Goal: Information Seeking & Learning: Learn about a topic

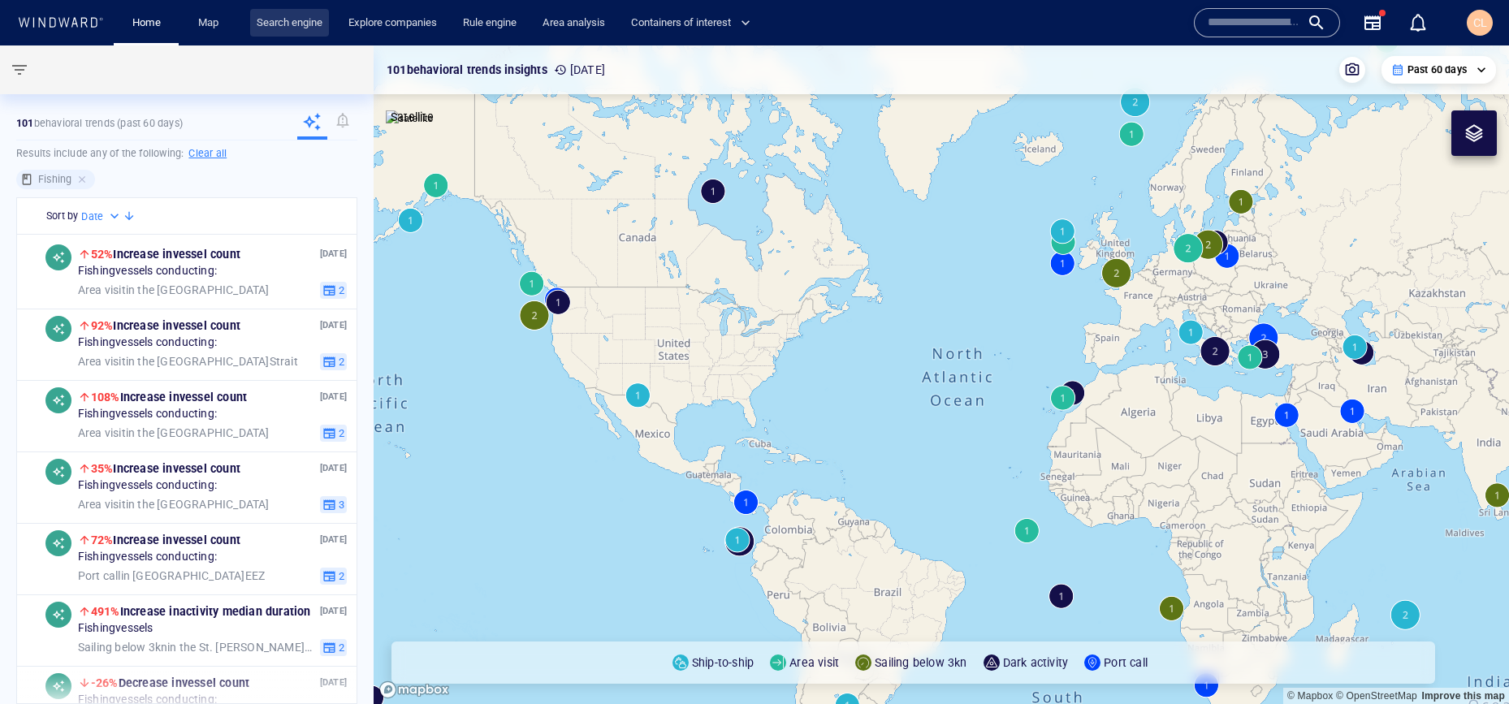
click at [295, 23] on link "Search engine" at bounding box center [289, 23] width 79 height 28
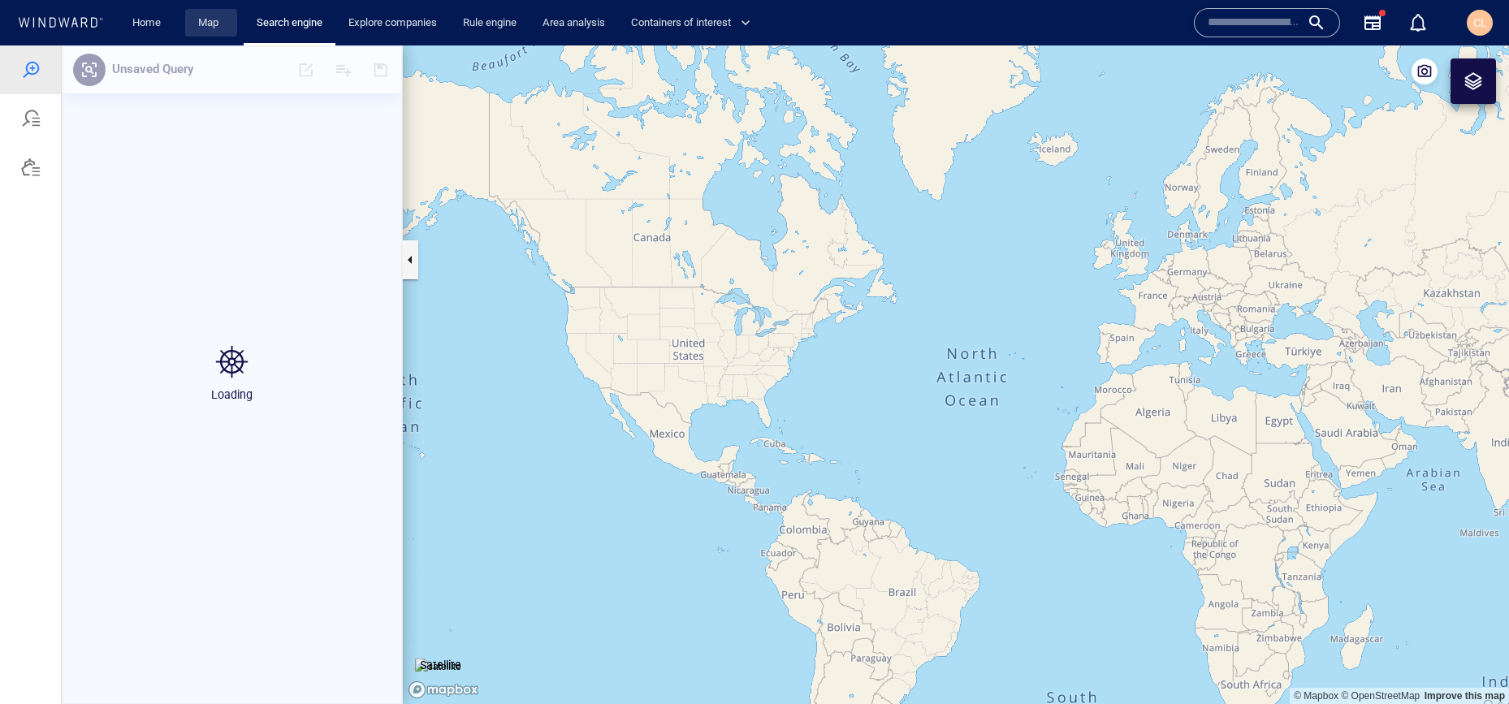
click at [216, 27] on link "Map" at bounding box center [211, 23] width 39 height 28
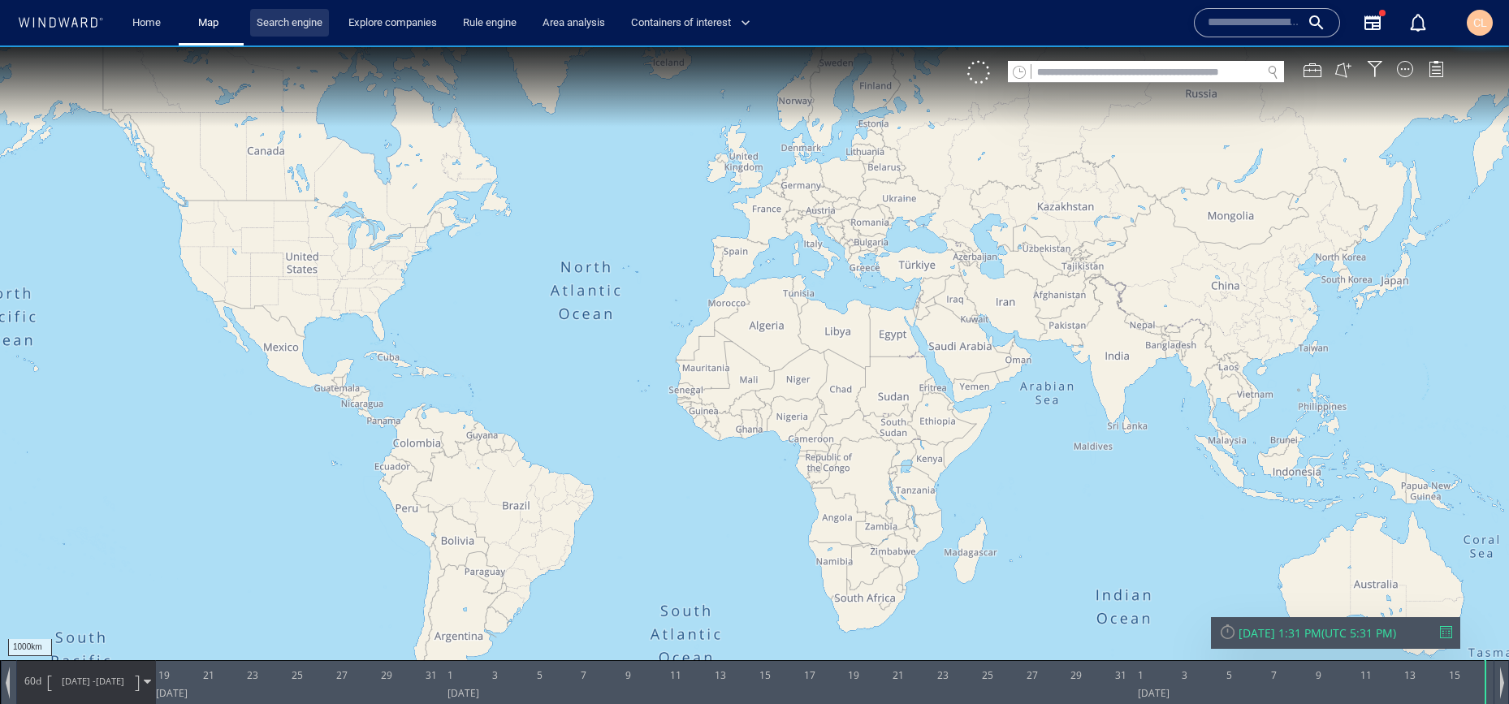
click at [288, 28] on link "Search engine" at bounding box center [289, 23] width 79 height 28
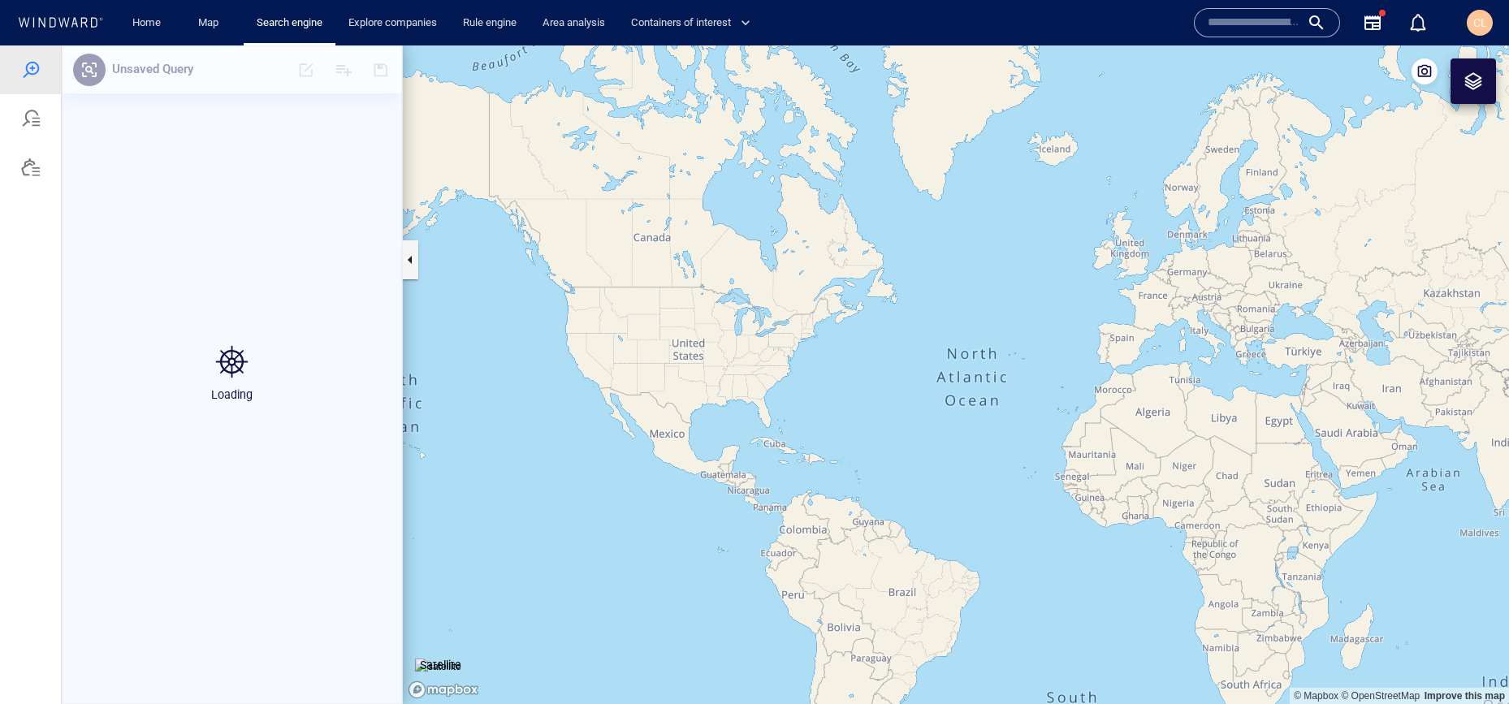
click at [37, 126] on div at bounding box center [30, 118] width 19 height 19
click at [210, 18] on link "Map" at bounding box center [211, 23] width 39 height 28
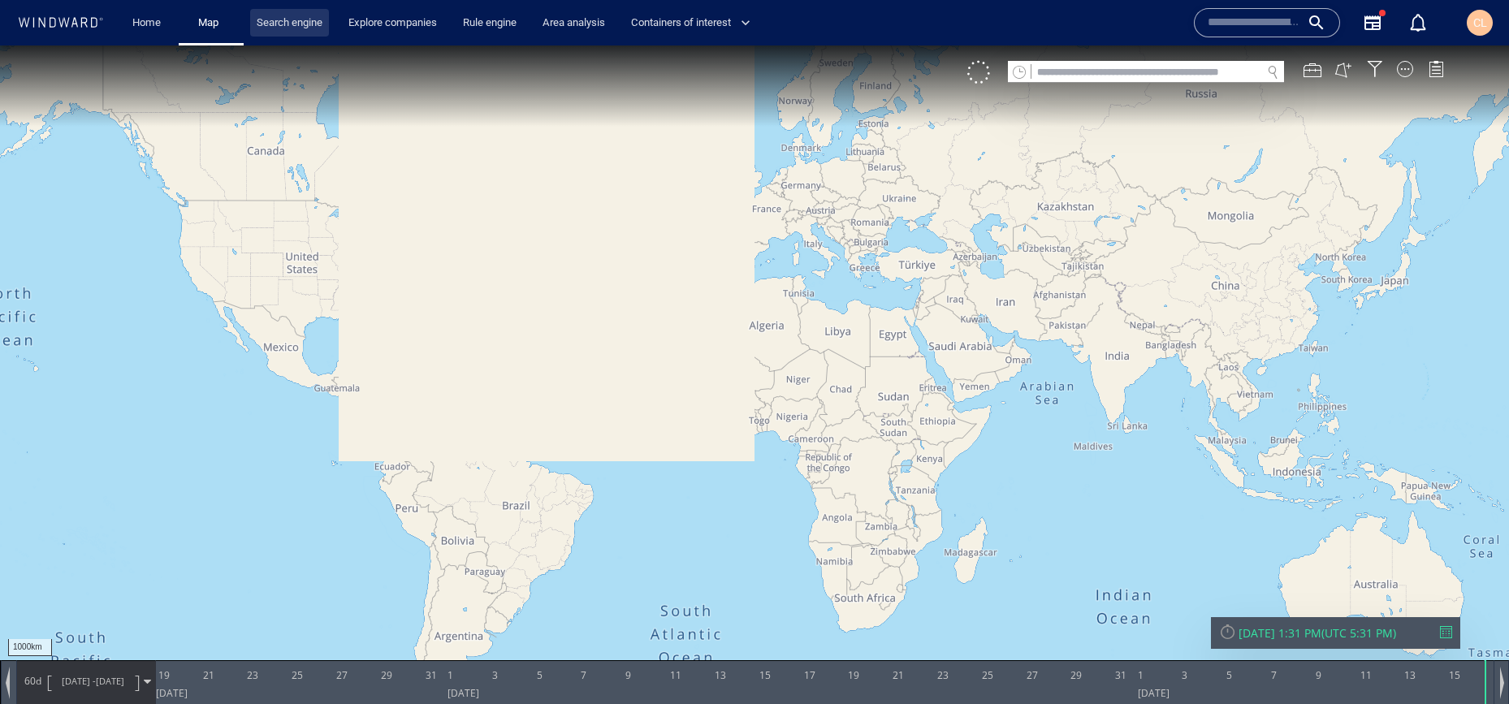
click at [276, 21] on link "Search engine" at bounding box center [289, 23] width 79 height 28
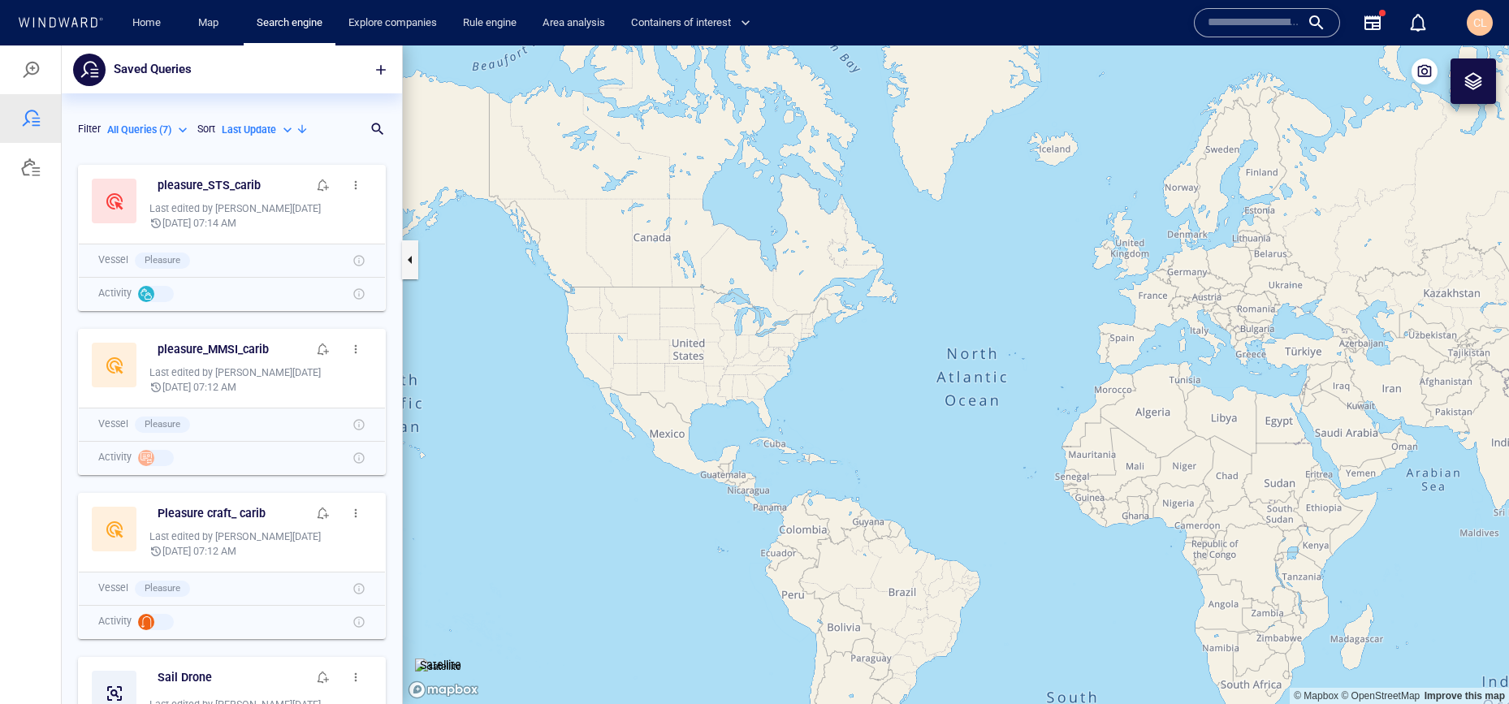
scroll to position [548, 340]
click at [42, 76] on div at bounding box center [30, 69] width 61 height 49
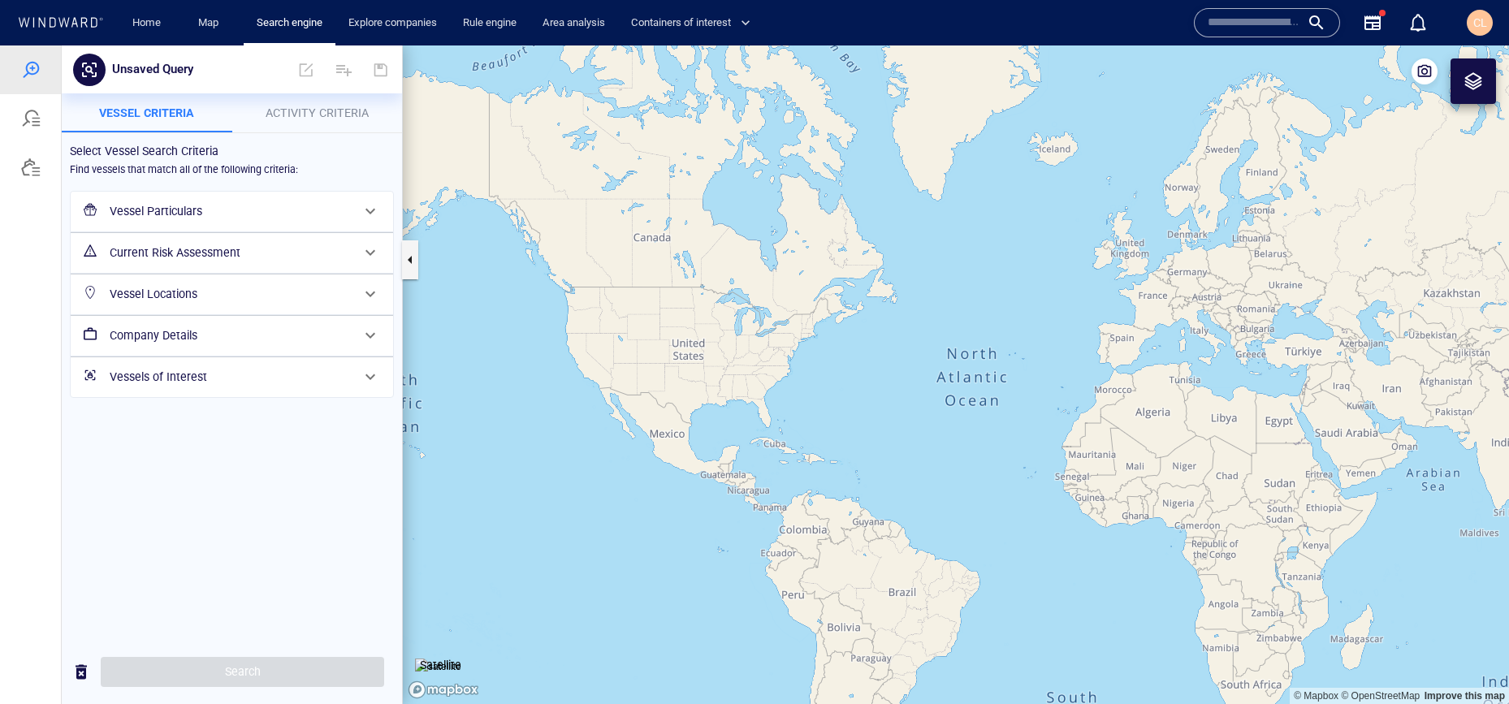
click at [327, 124] on button "Activity Criteria" at bounding box center [317, 112] width 171 height 39
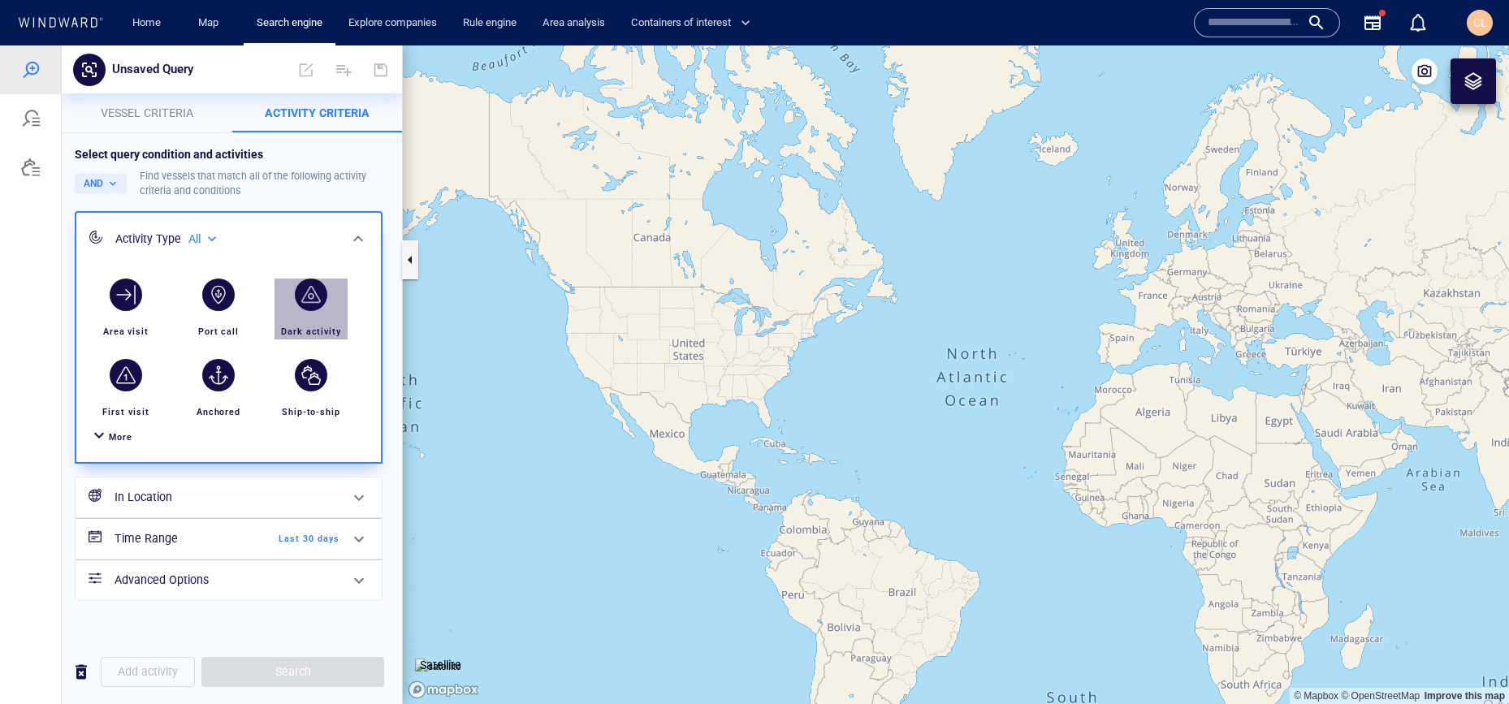
click at [318, 297] on div "button" at bounding box center [311, 295] width 32 height 32
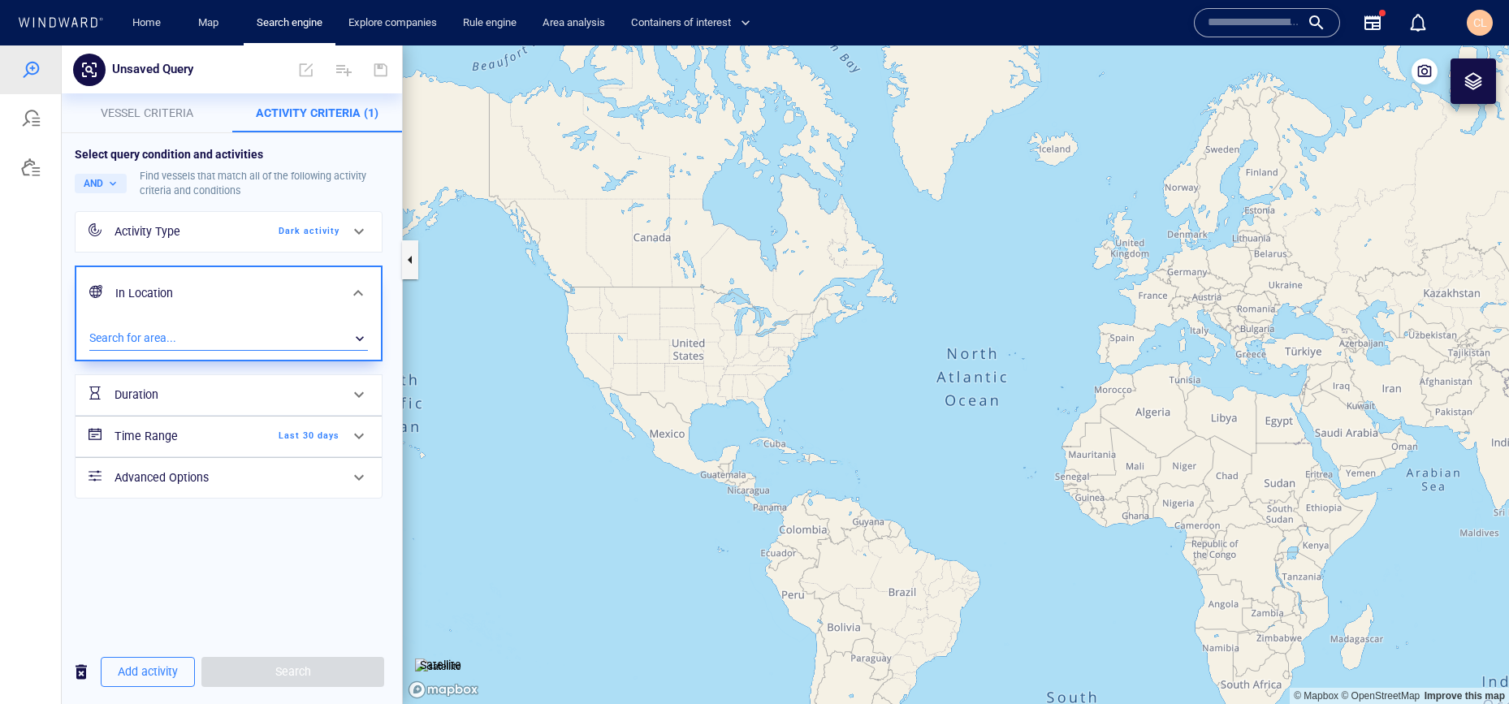
click at [162, 327] on div "​" at bounding box center [228, 339] width 279 height 24
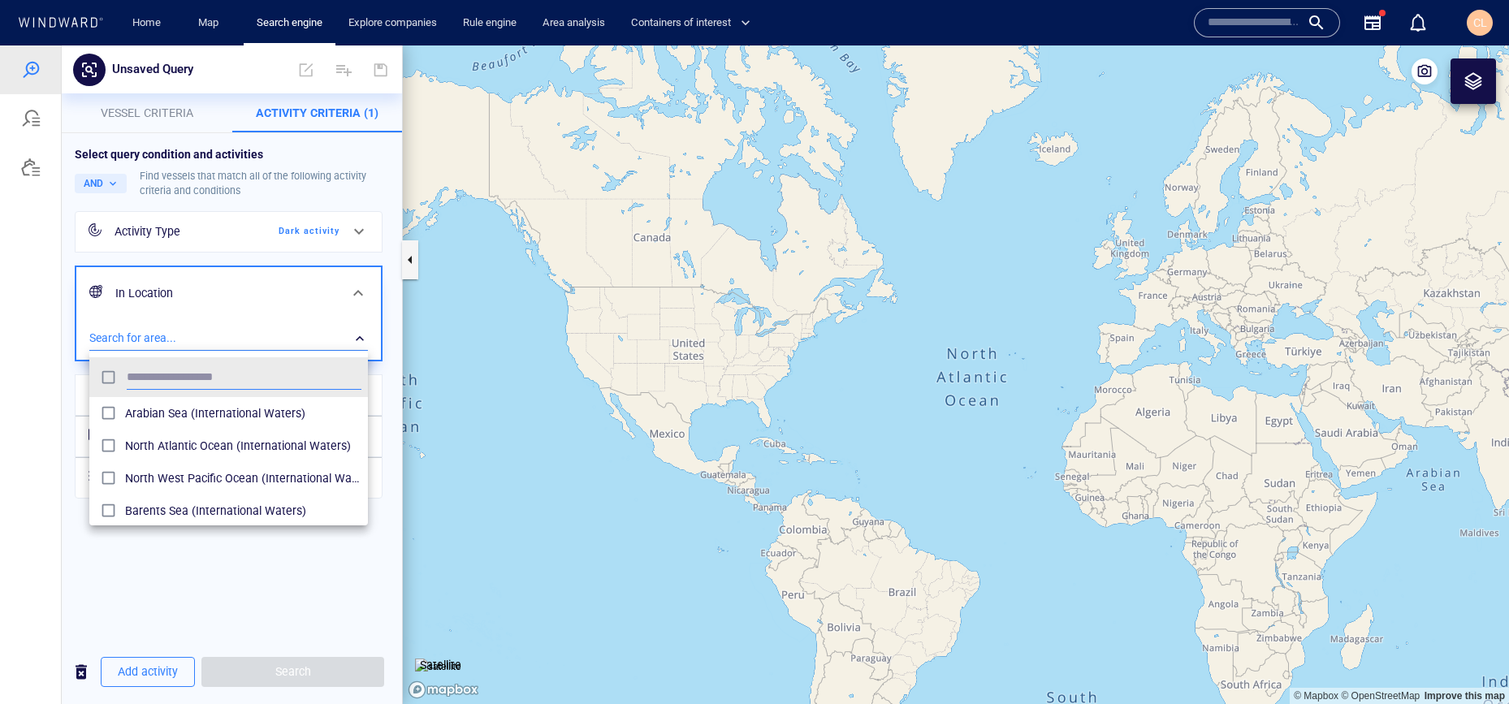
scroll to position [162, 279]
type input "*****"
click at [135, 450] on span "Caribbean Sea (Seas)" at bounding box center [243, 445] width 236 height 19
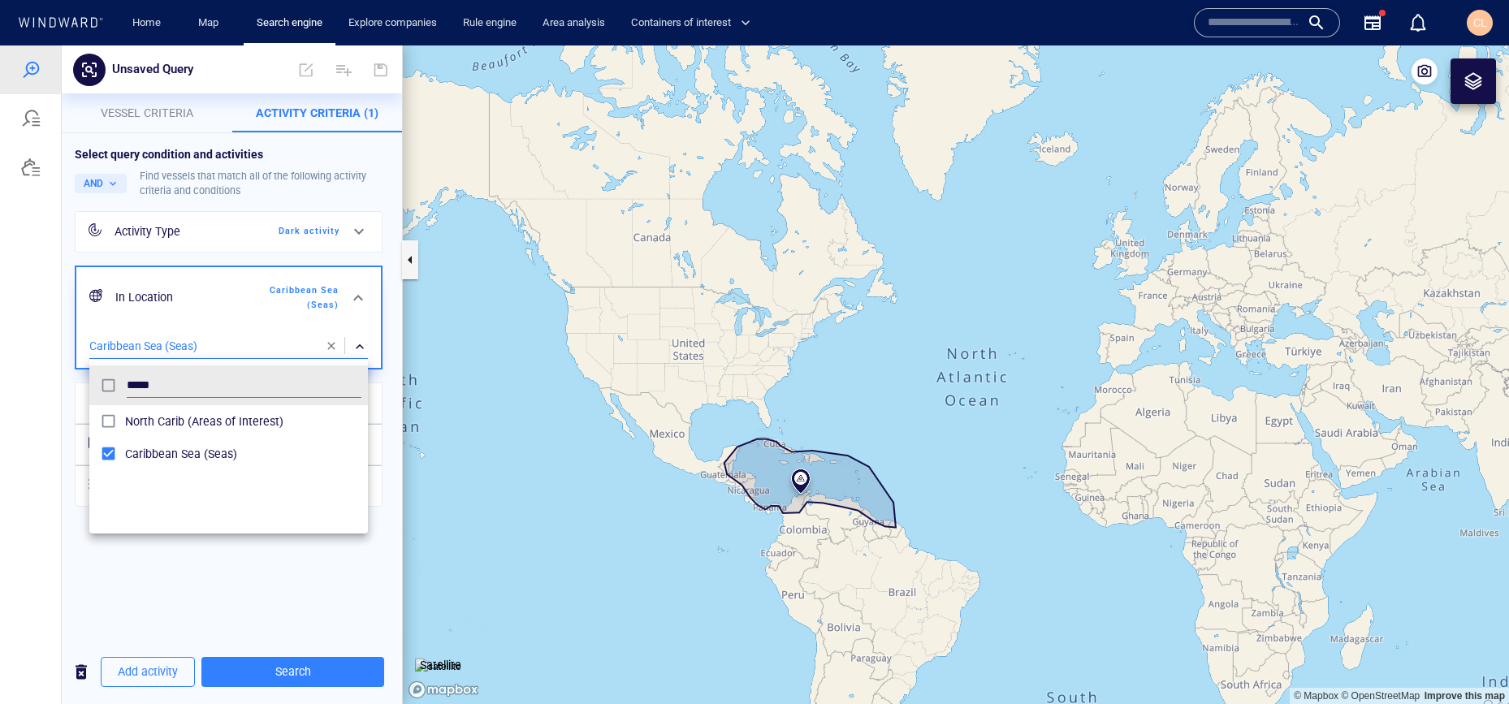
click at [305, 665] on div at bounding box center [754, 374] width 1509 height 659
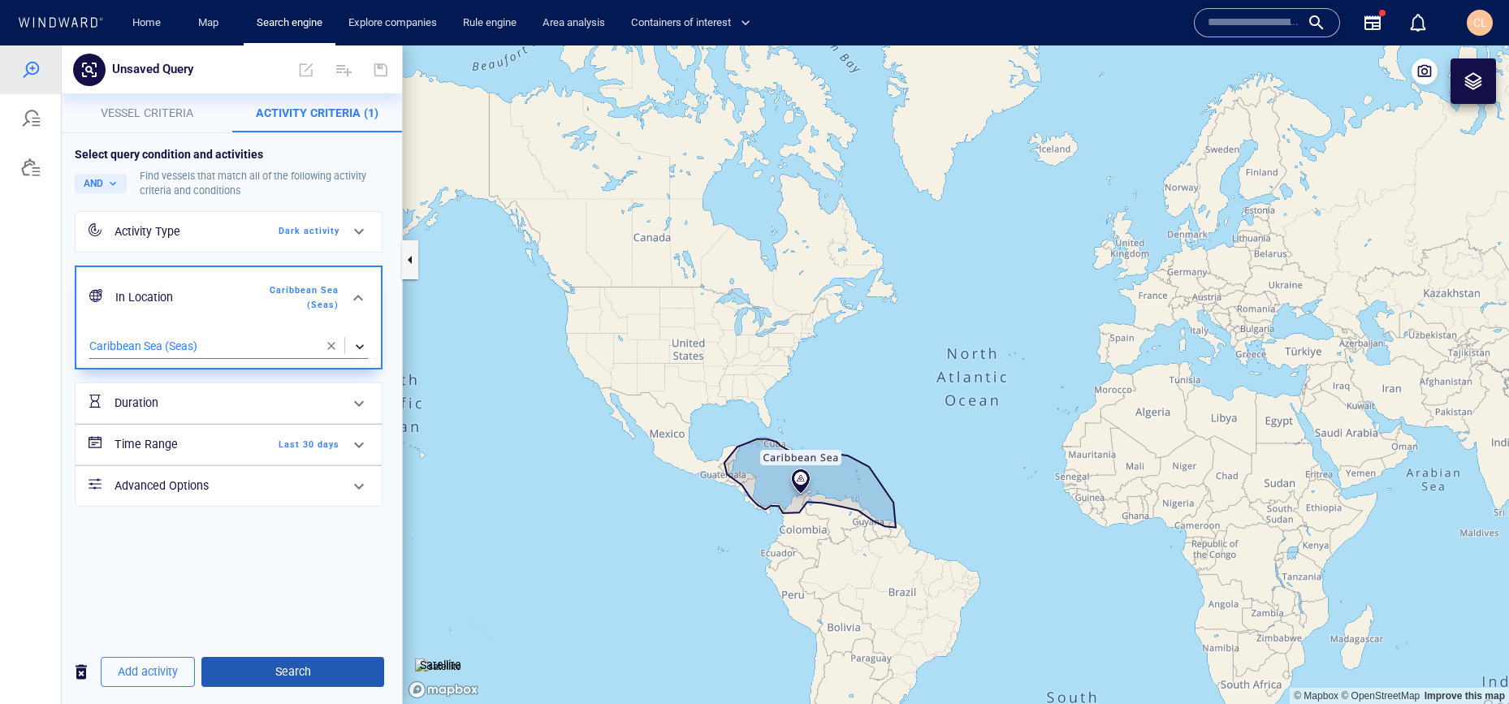
click at [301, 668] on span "Search" at bounding box center [292, 672] width 157 height 20
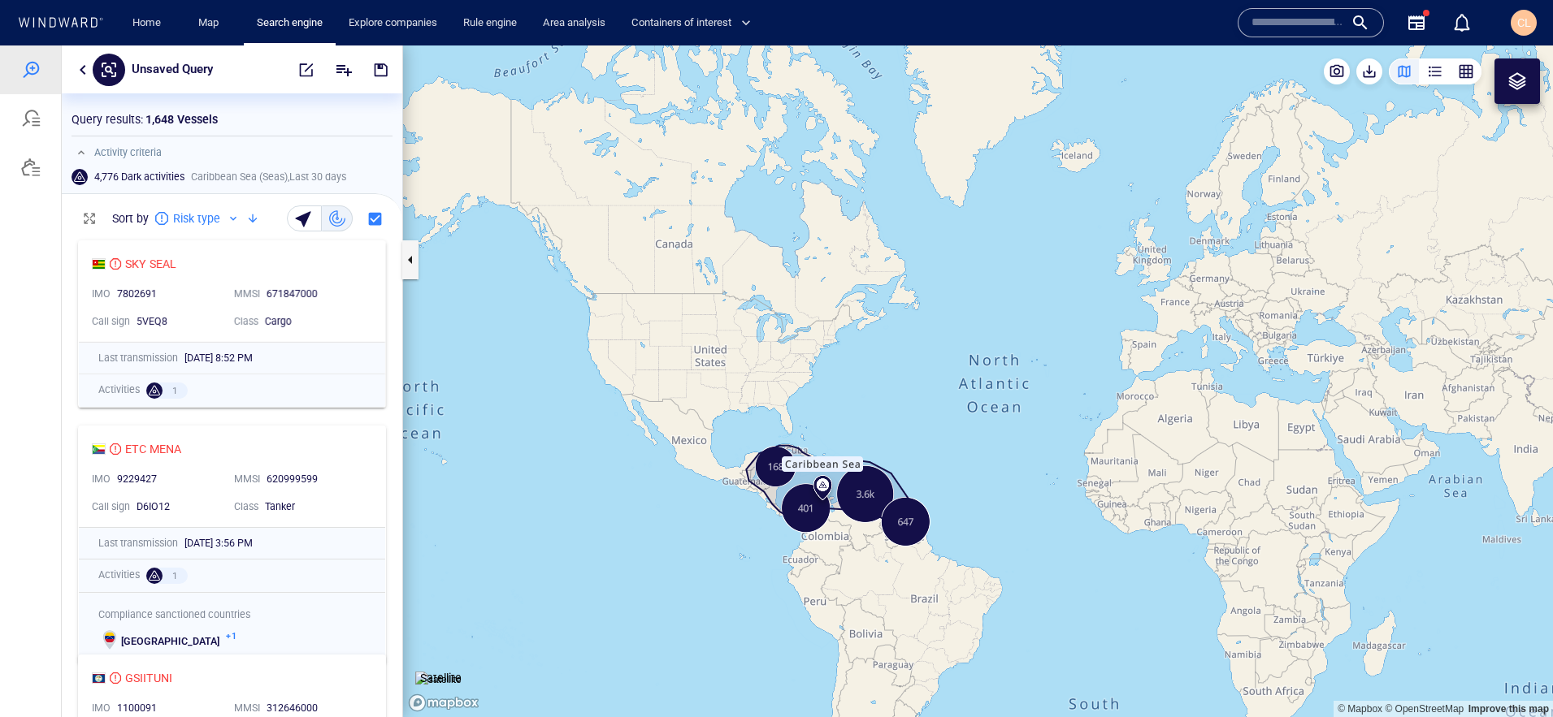
scroll to position [484, 340]
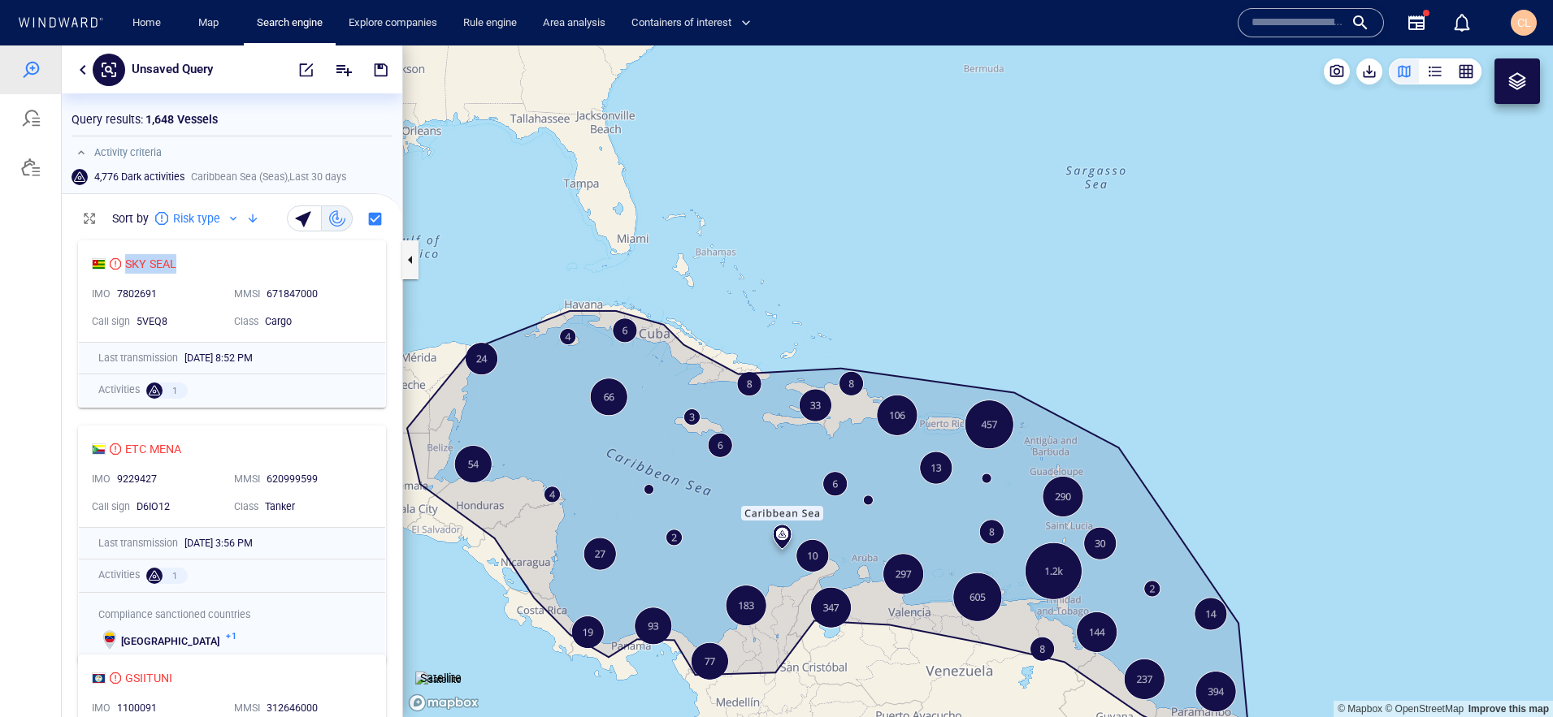
drag, startPoint x: 516, startPoint y: 264, endPoint x: 547, endPoint y: 232, distance: 44.8
click at [547, 232] on canvas "Map" at bounding box center [978, 381] width 1150 height 672
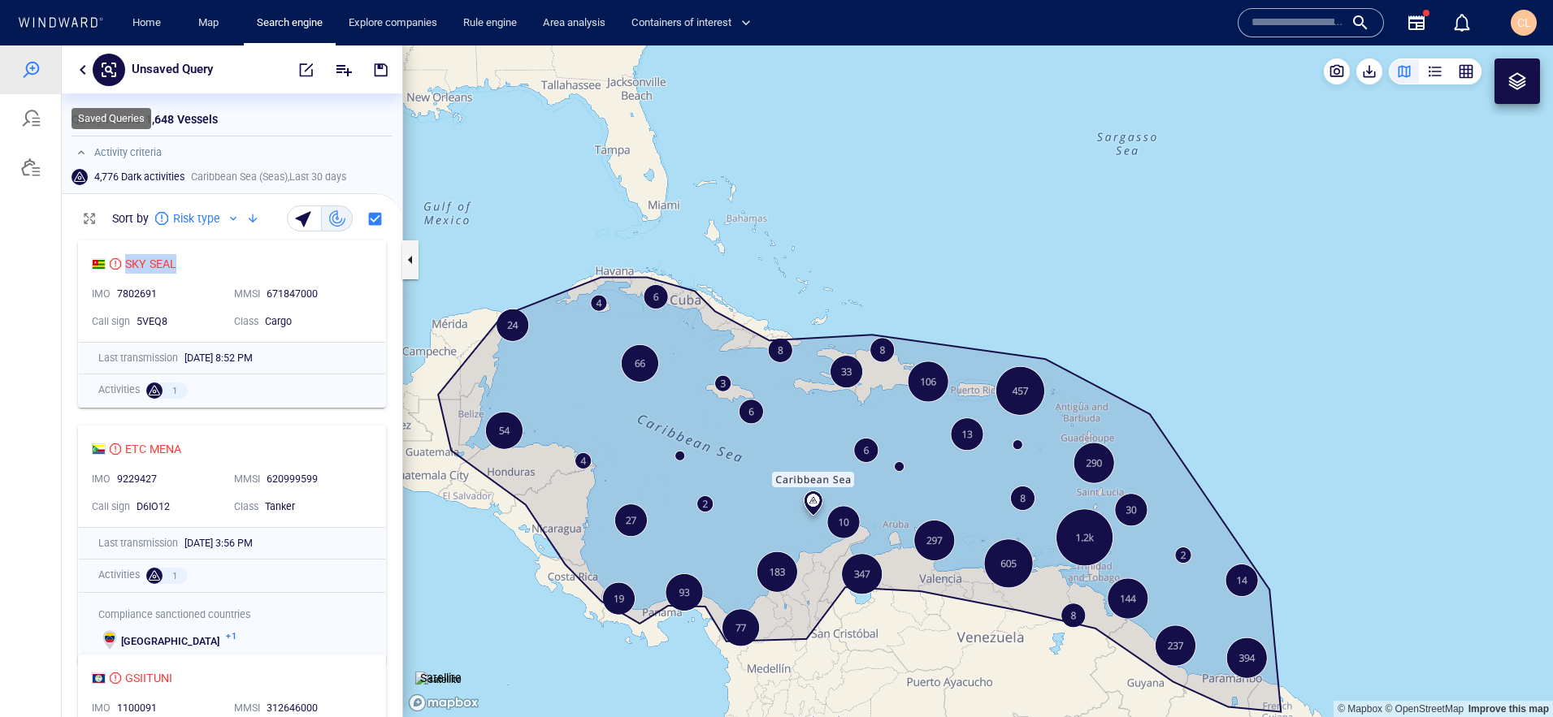
click at [35, 123] on div at bounding box center [30, 118] width 19 height 19
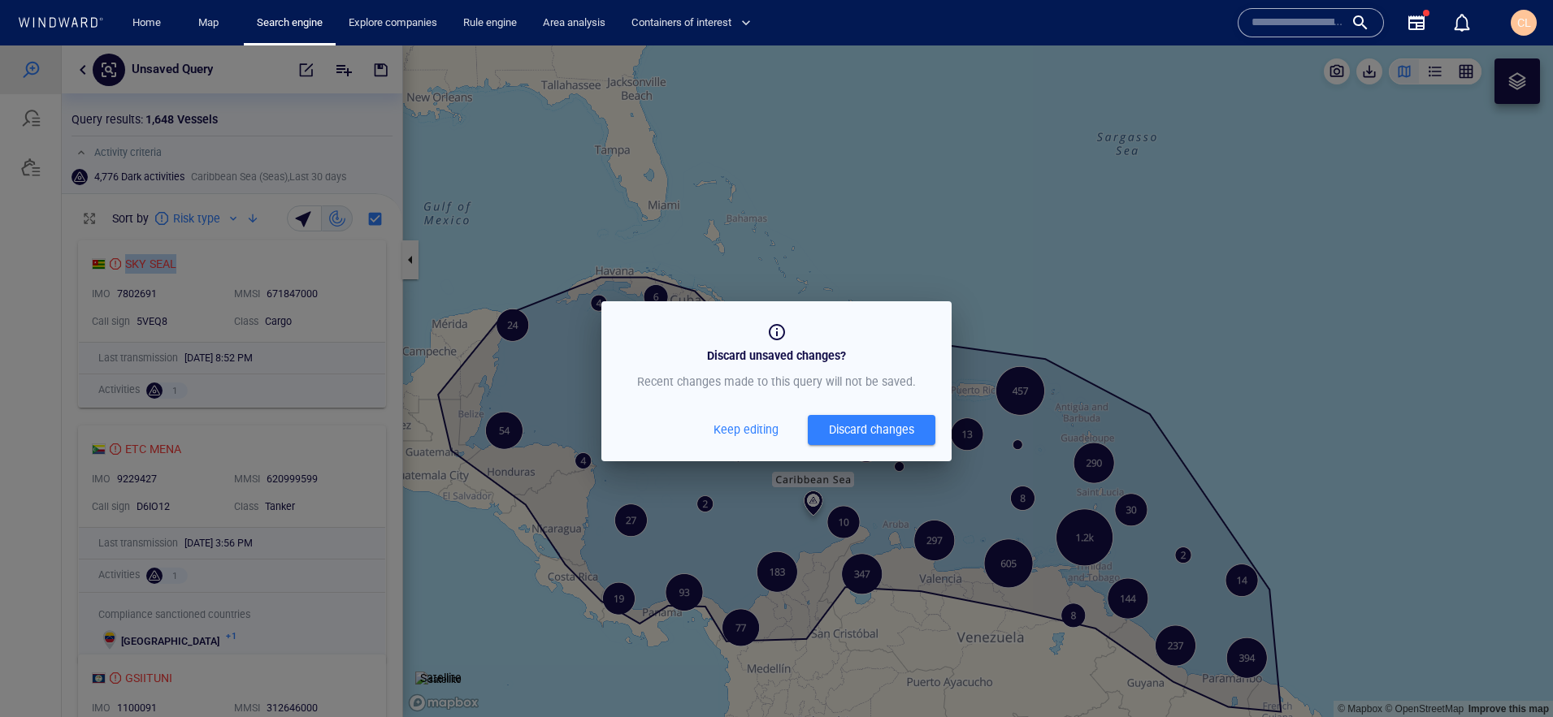
click at [893, 433] on div "Discard changes" at bounding box center [871, 430] width 85 height 20
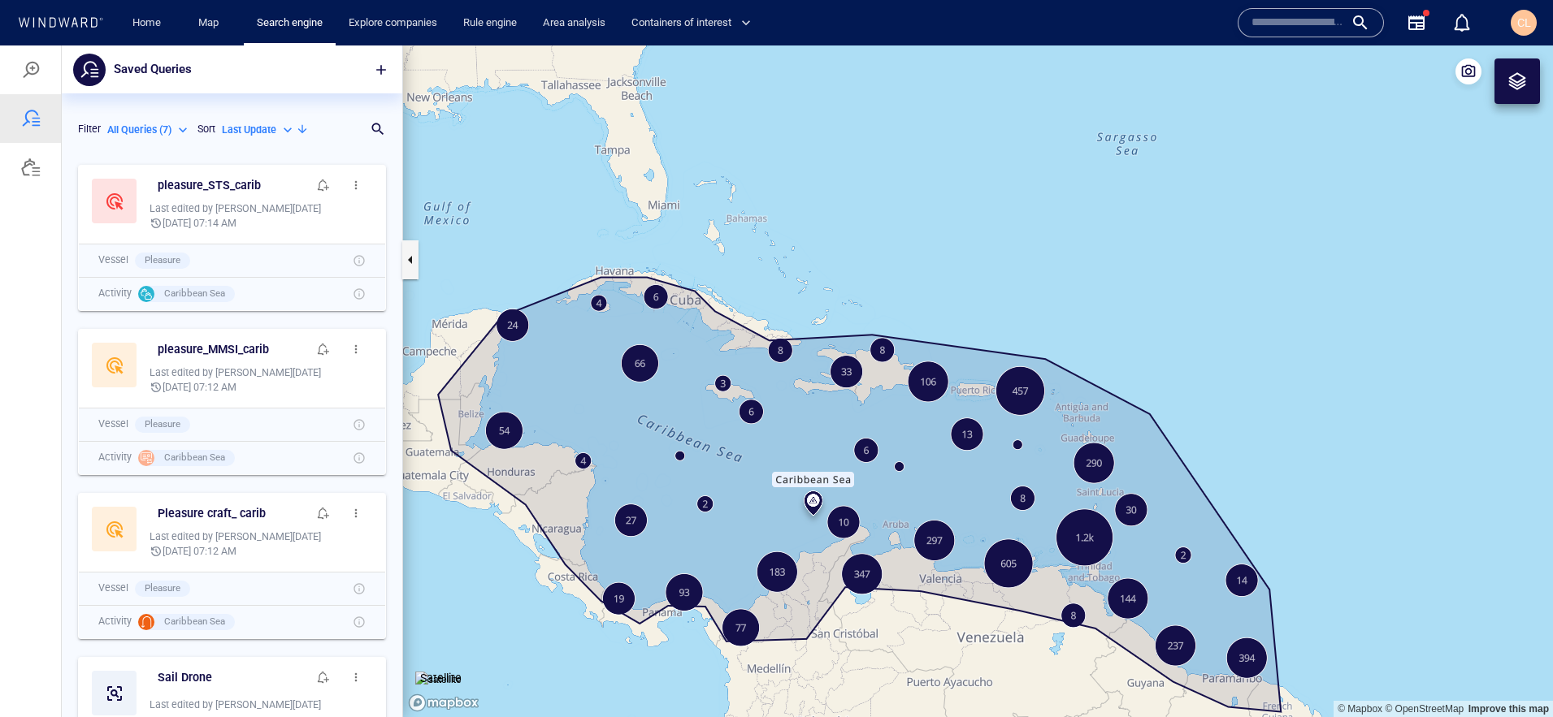
scroll to position [561, 340]
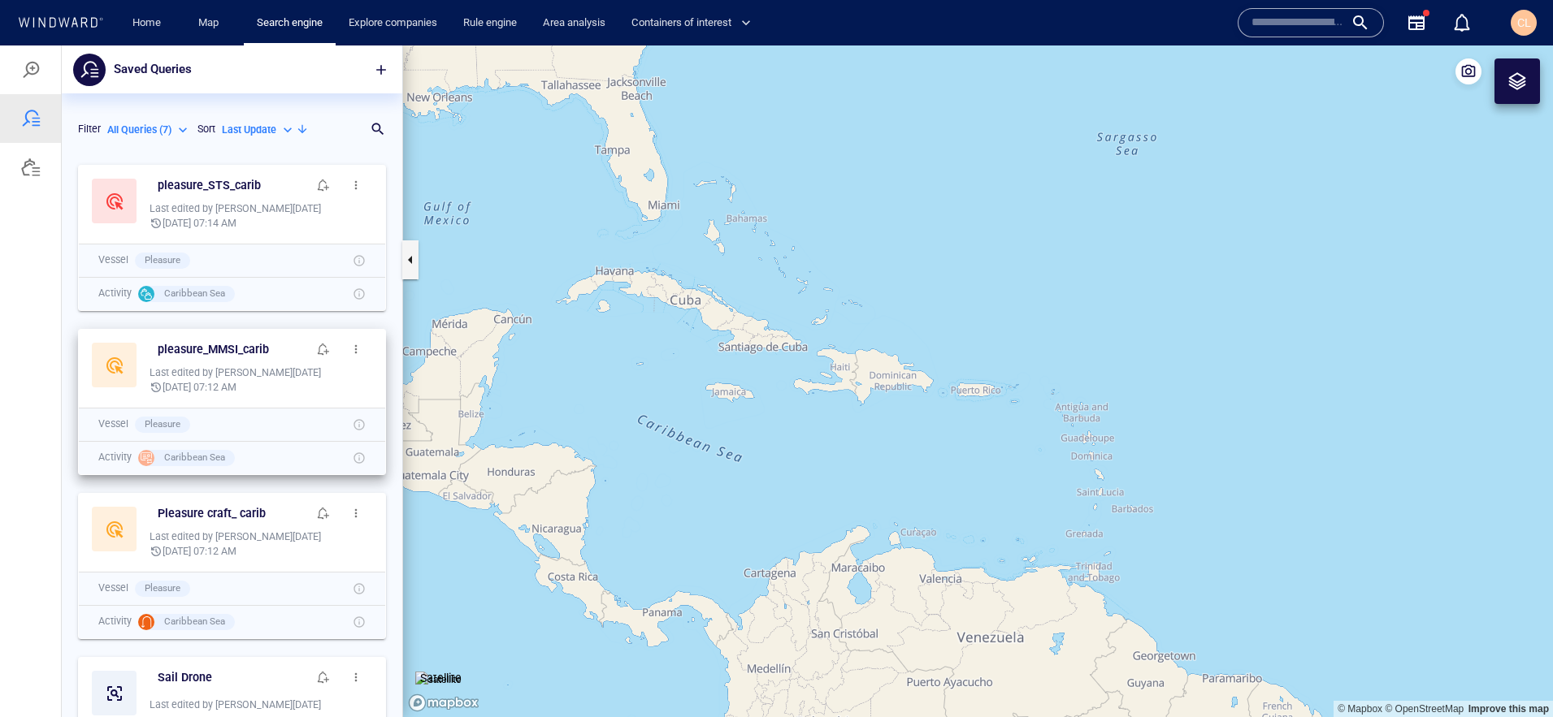
click at [275, 396] on div "Last edited by Claudia_H on 9/15/2025 Sep 16, '25 07:12 AM" at bounding box center [261, 380] width 236 height 42
click at [225, 351] on h6 "pleasure_MMSI_carib" at bounding box center [213, 350] width 111 height 20
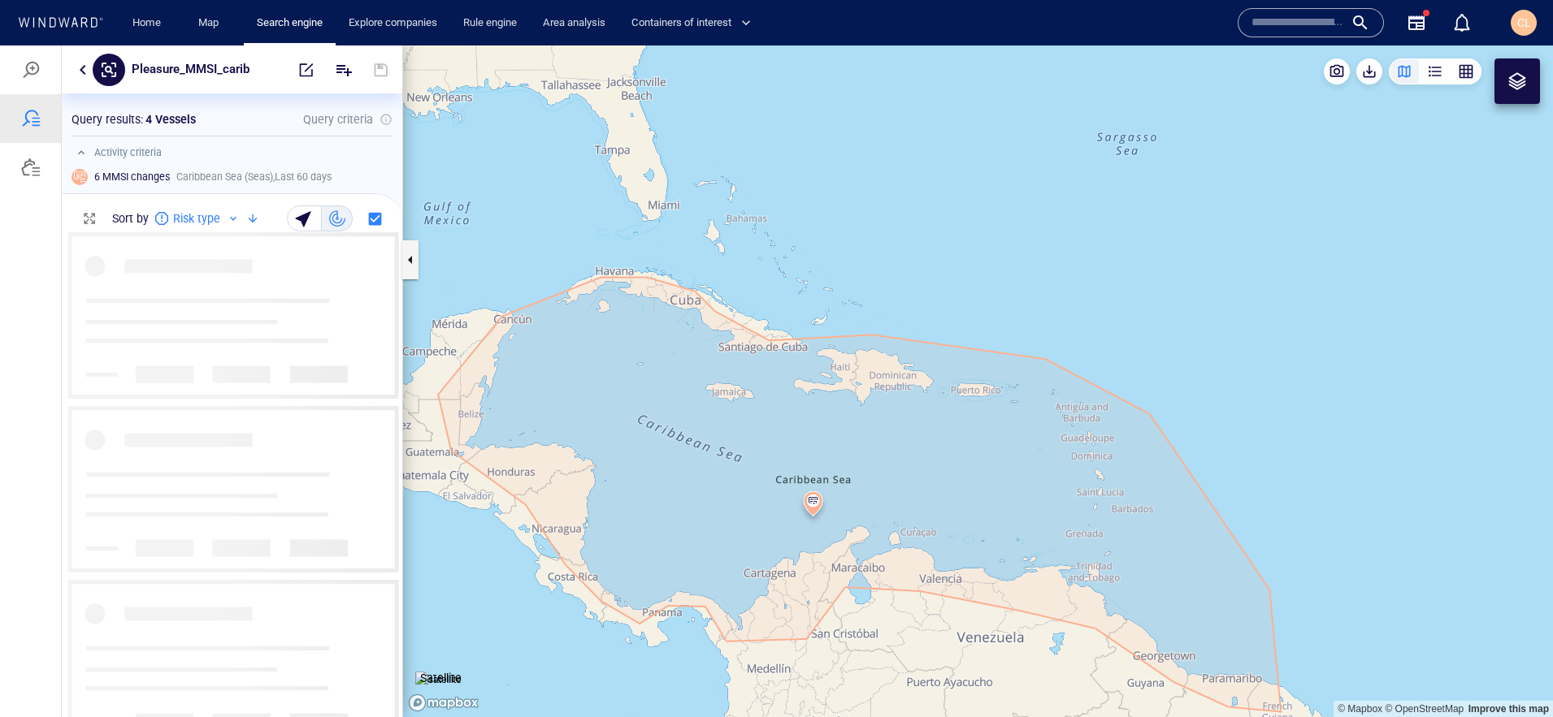
scroll to position [484, 340]
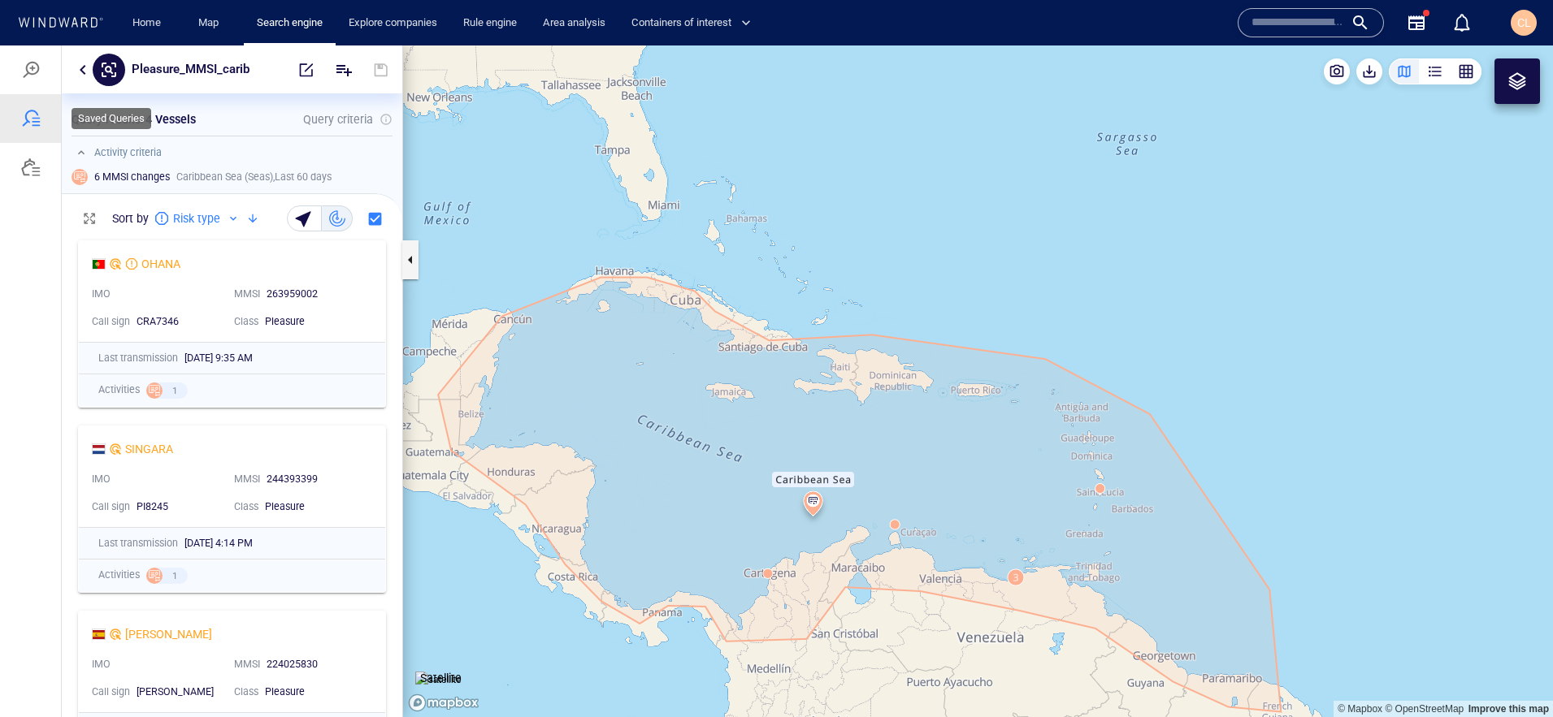
click at [34, 115] on div at bounding box center [30, 118] width 19 height 19
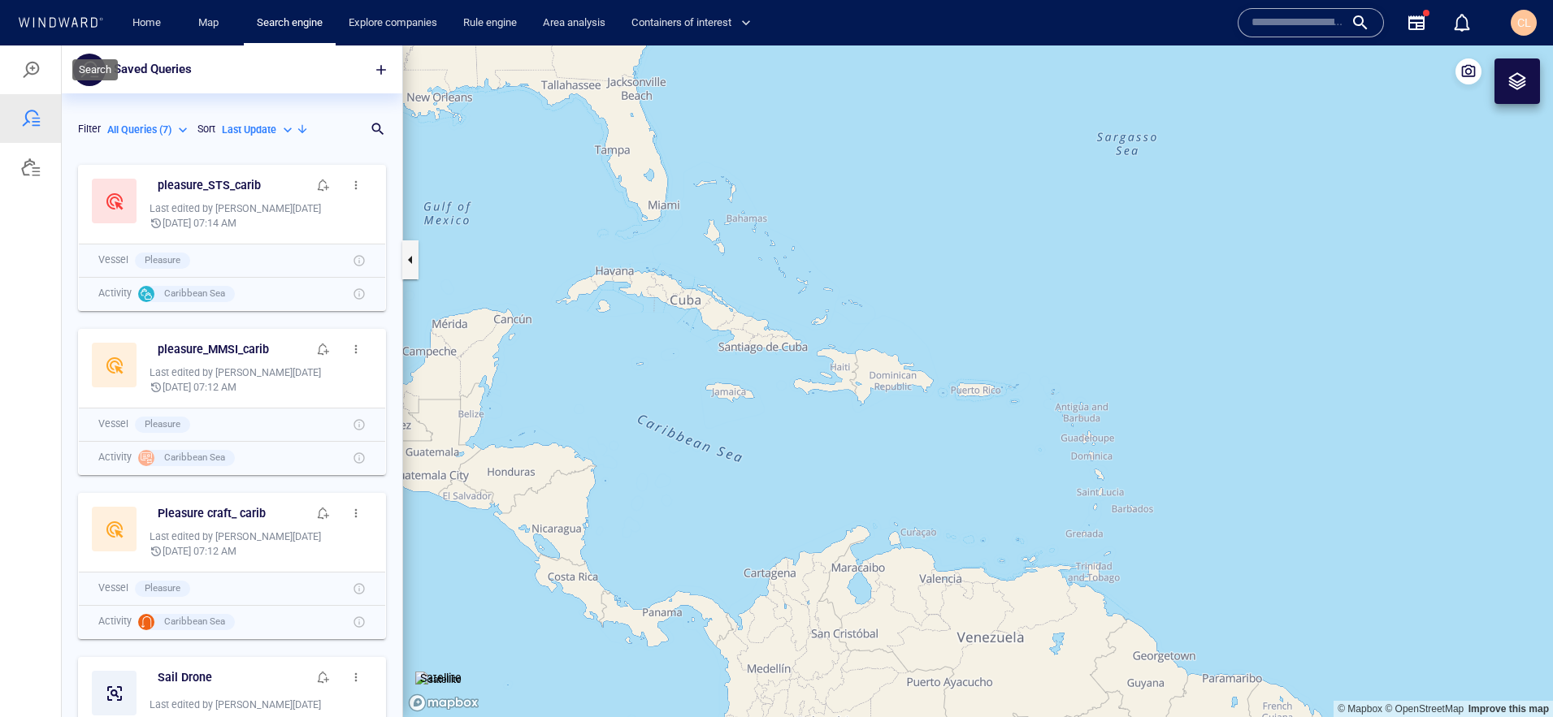
scroll to position [561, 340]
click at [357, 188] on span "button" at bounding box center [355, 185] width 13 height 13
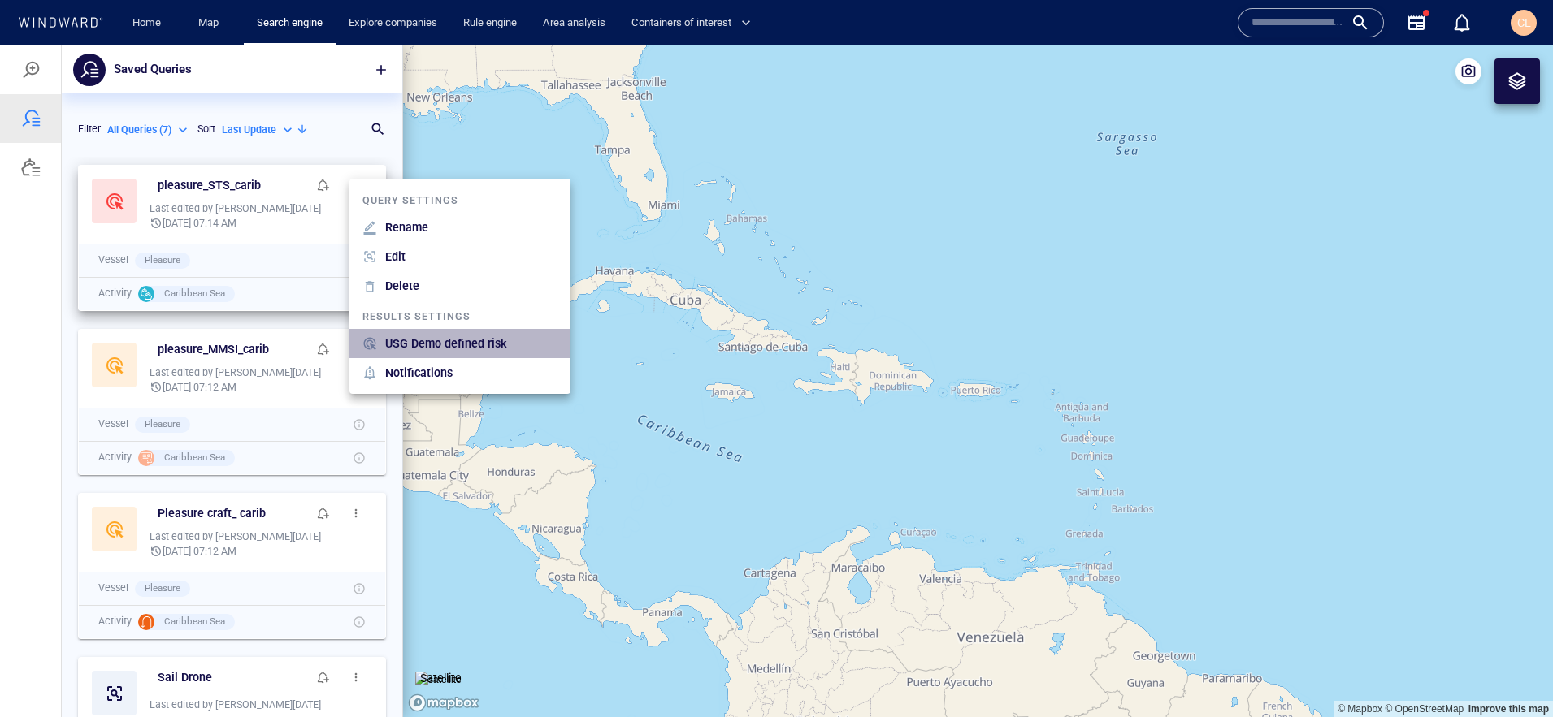
click at [440, 349] on p "USG Demo defined risk" at bounding box center [446, 343] width 122 height 19
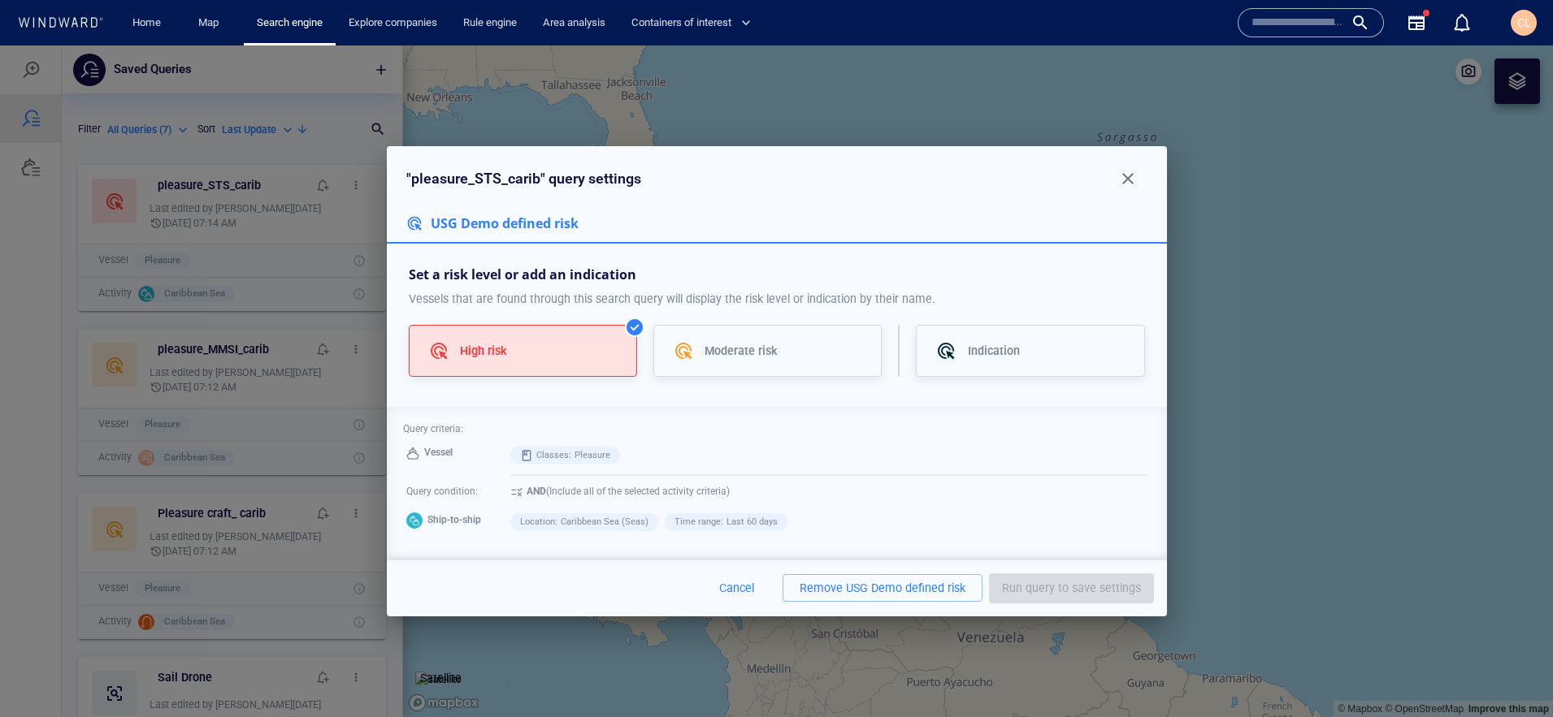
click at [748, 587] on span "Cancel" at bounding box center [736, 588] width 39 height 20
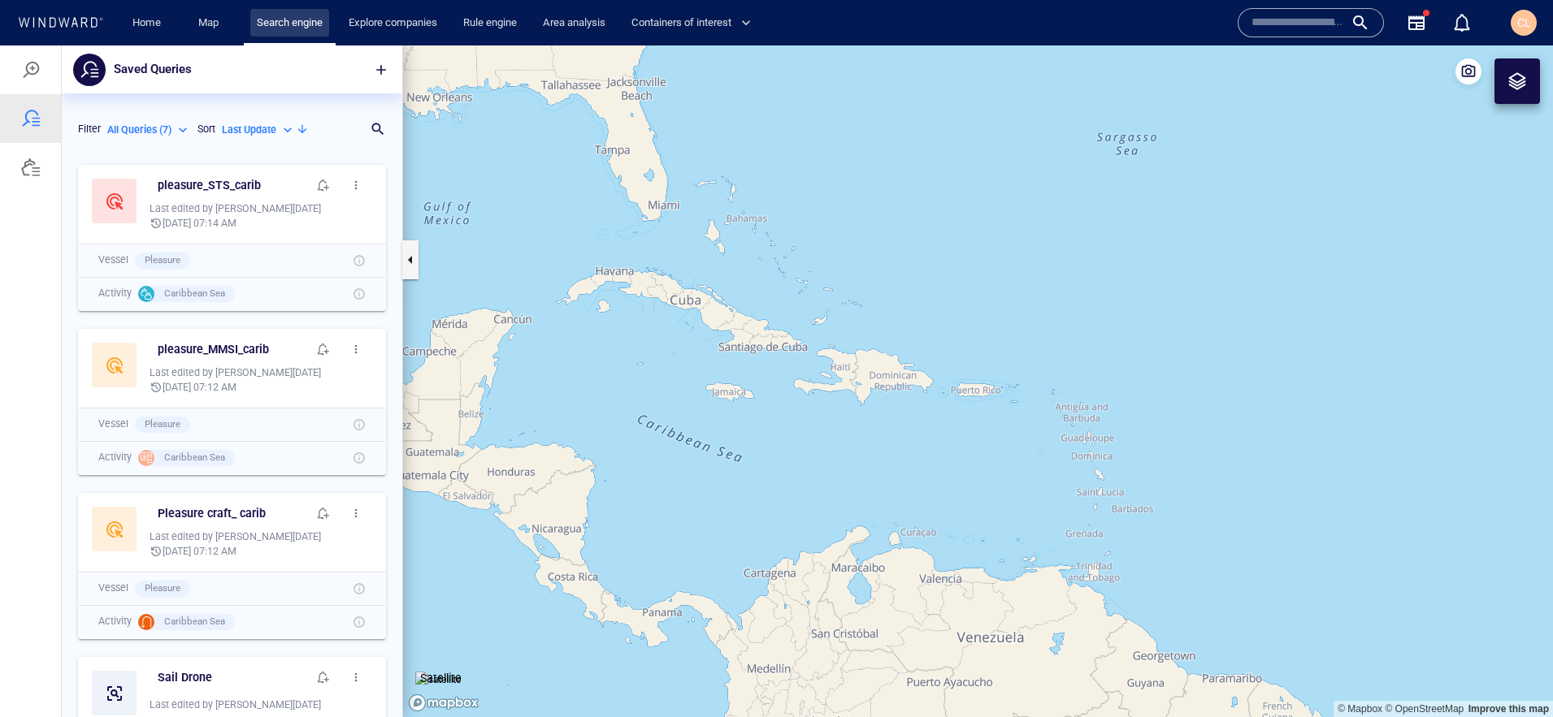
click at [284, 30] on link "Search engine" at bounding box center [289, 23] width 79 height 28
click at [222, 32] on link "Map" at bounding box center [211, 23] width 39 height 28
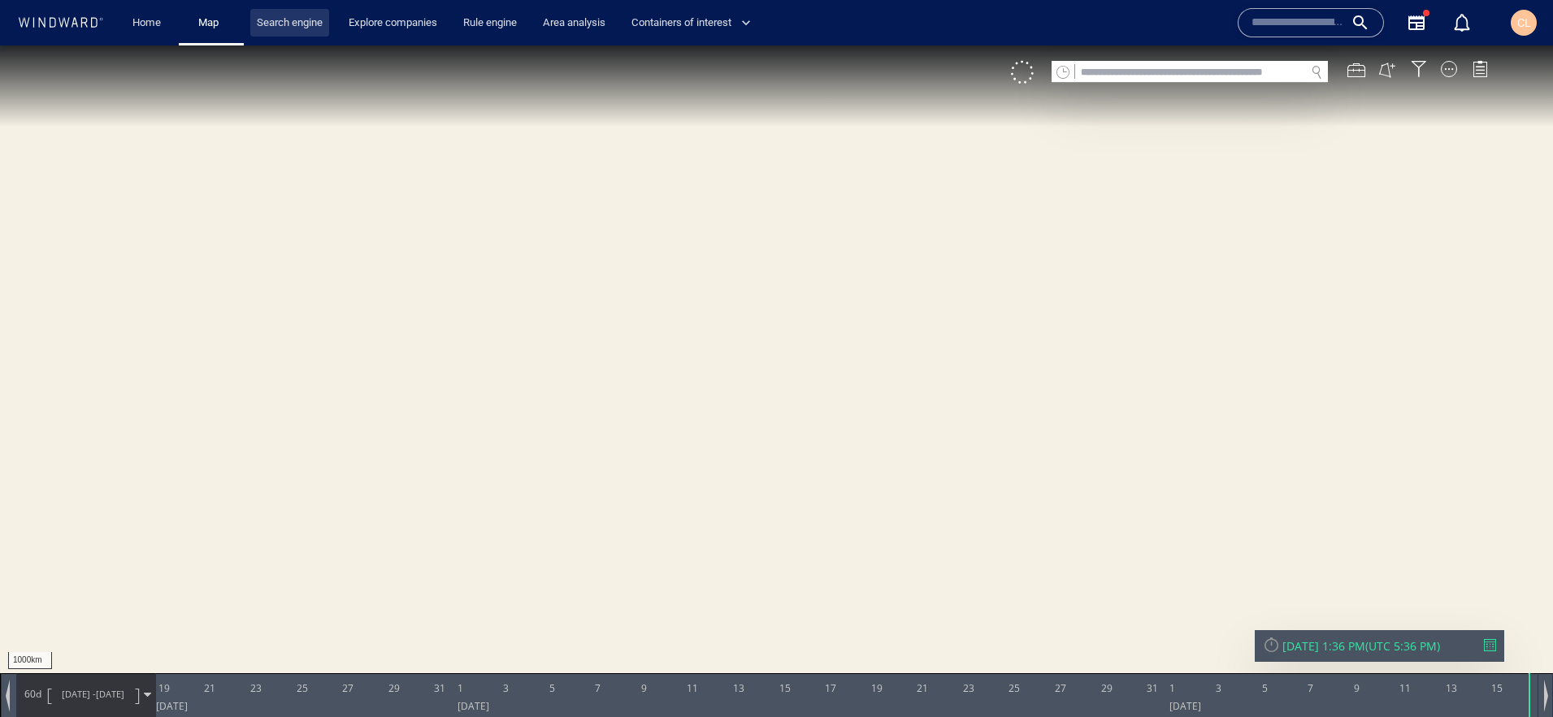
click at [304, 27] on link "Search engine" at bounding box center [289, 23] width 79 height 28
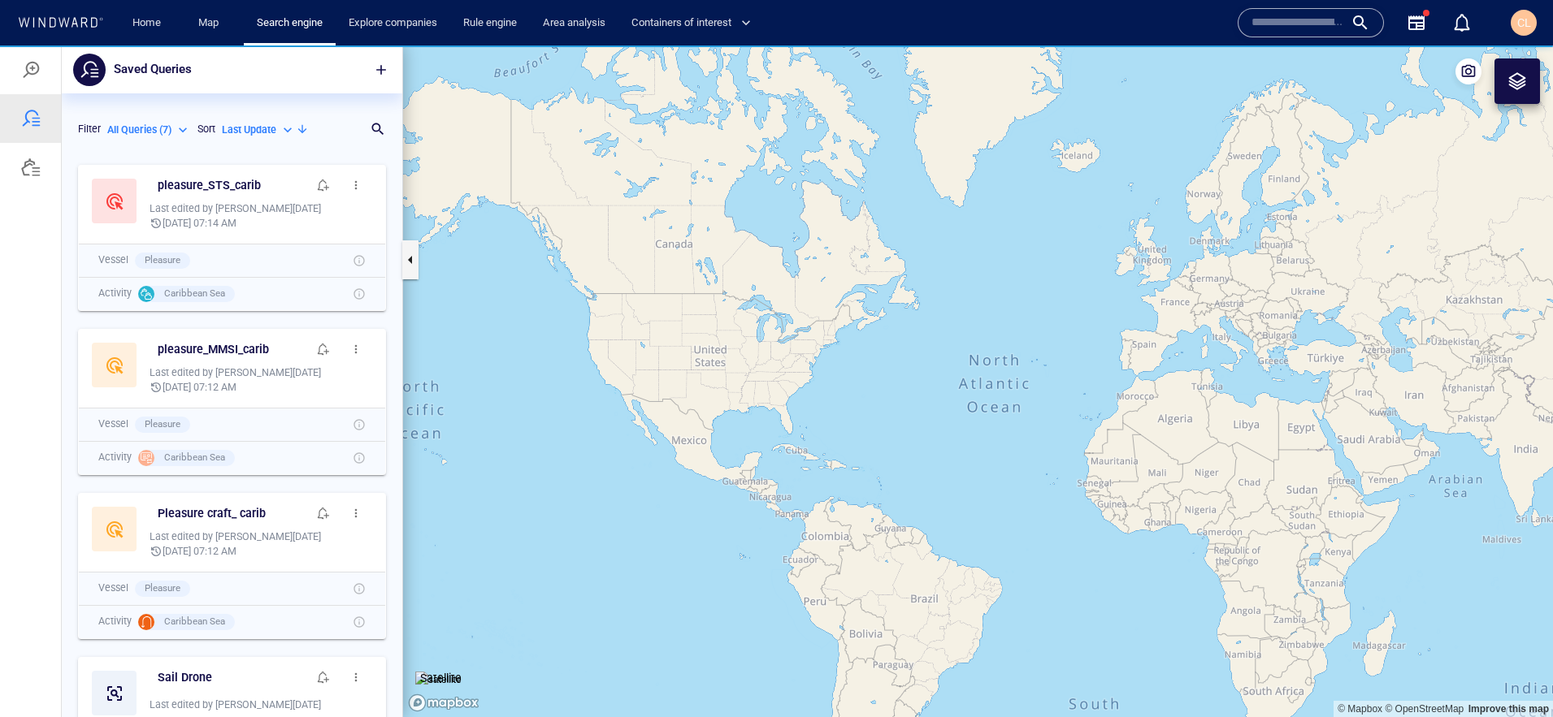
scroll to position [561, 340]
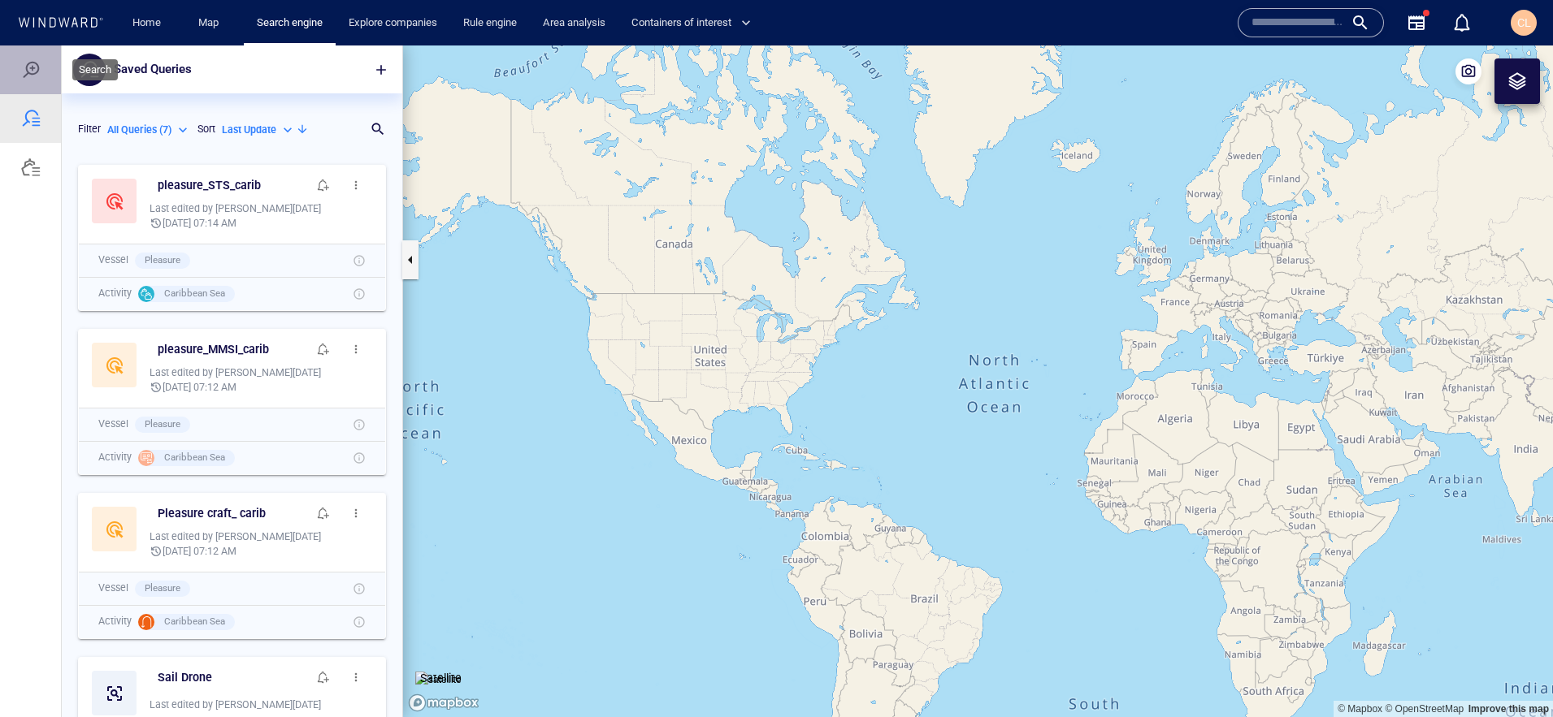
click at [10, 67] on div at bounding box center [30, 69] width 61 height 49
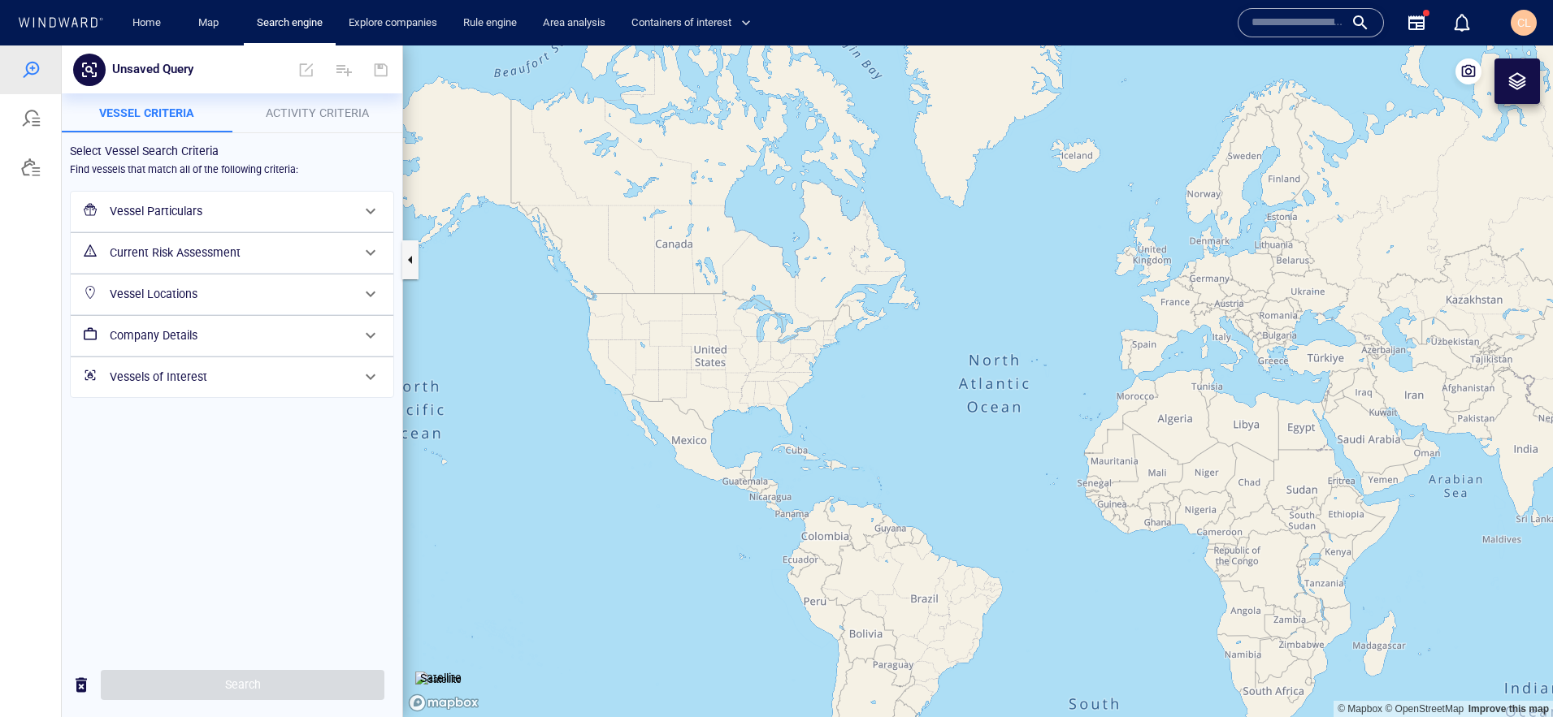
click at [175, 199] on div "Vessel Particulars" at bounding box center [230, 211] width 254 height 33
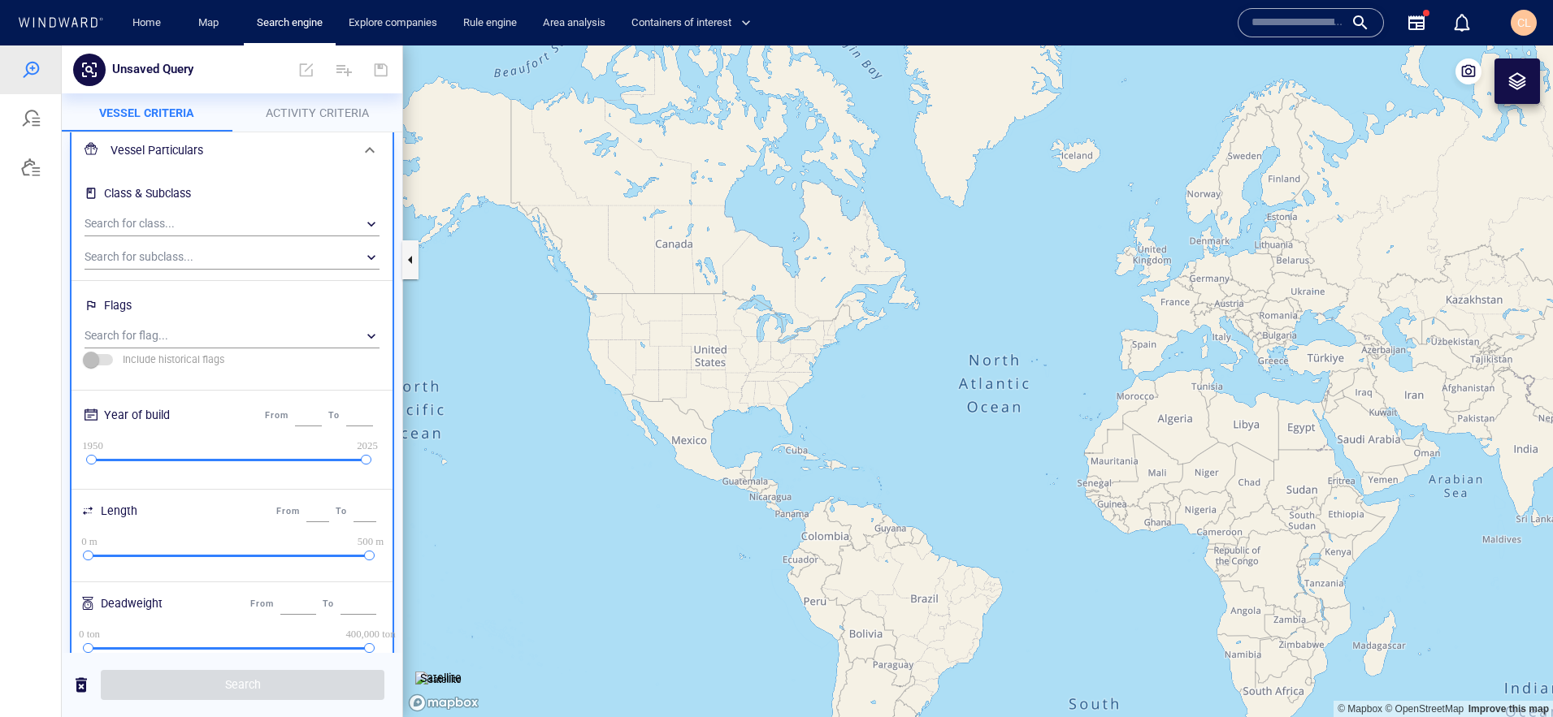
scroll to position [63, 0]
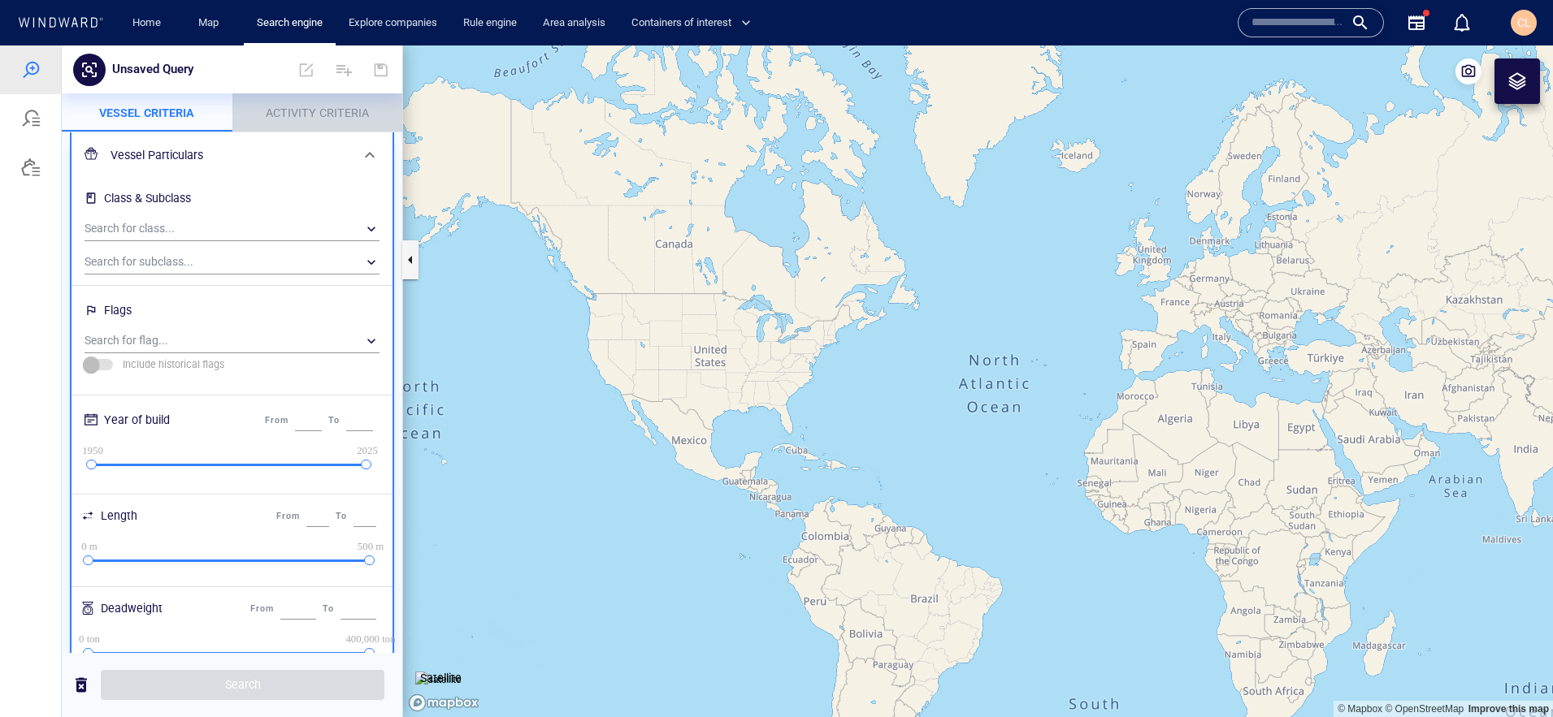
click at [327, 119] on span "Activity Criteria" at bounding box center [317, 112] width 103 height 13
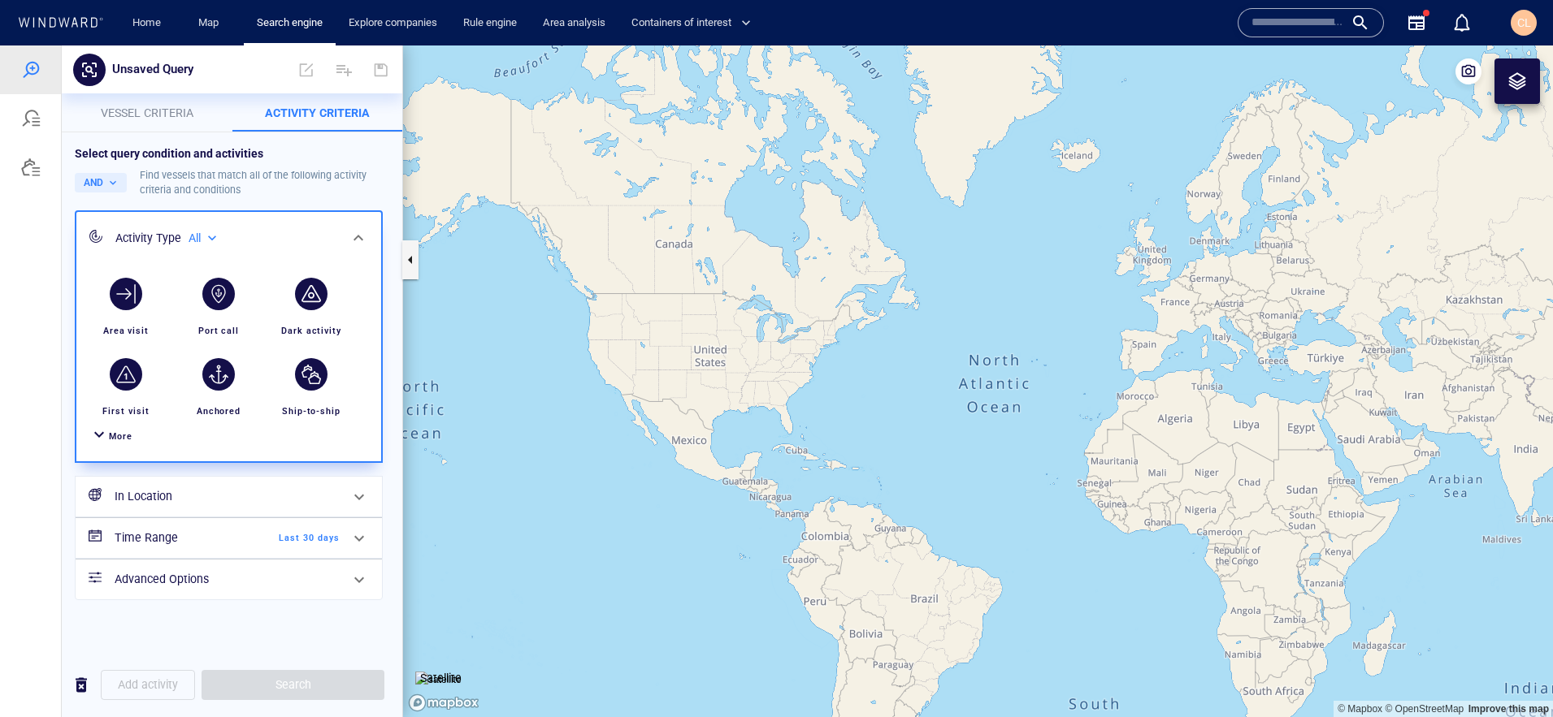
click at [145, 112] on span "Vessel criteria" at bounding box center [147, 112] width 93 height 13
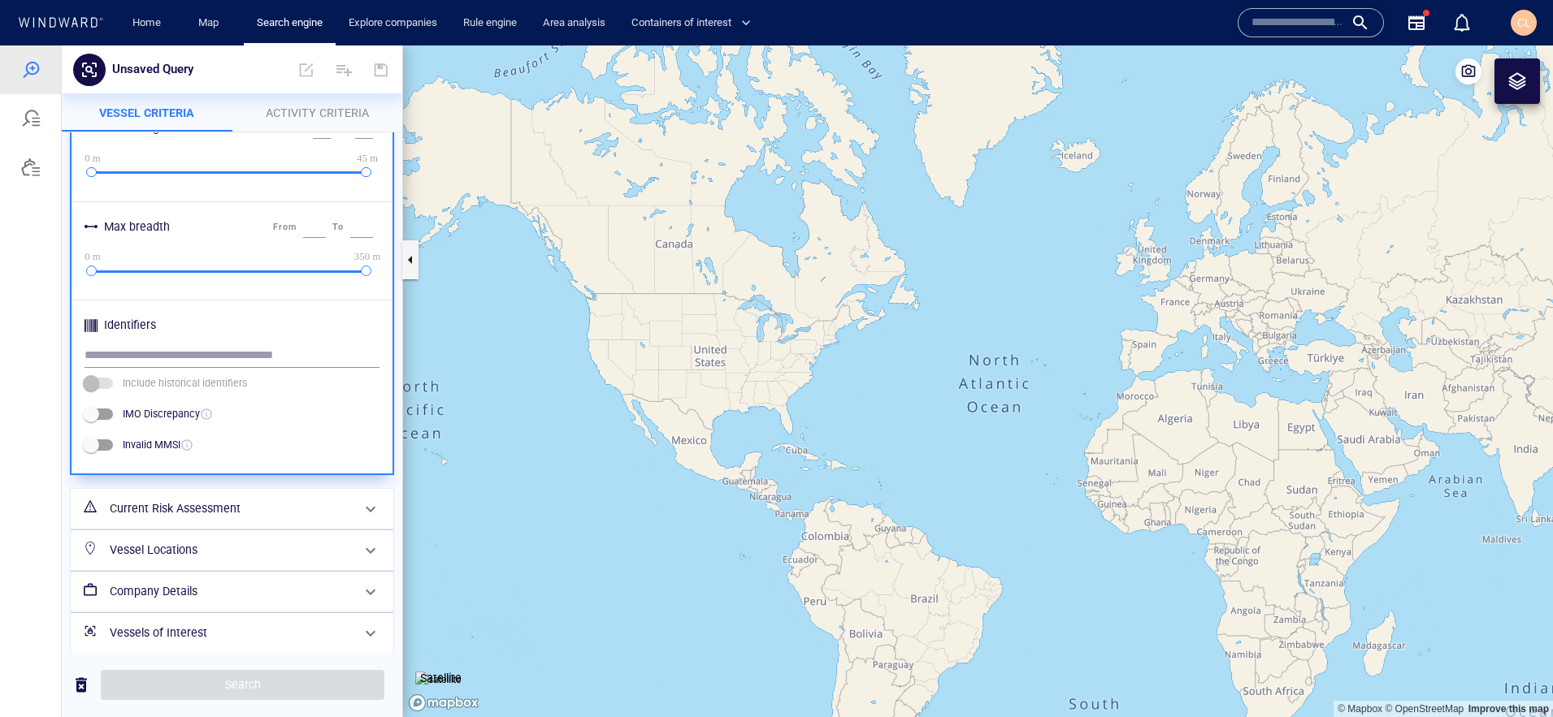
scroll to position [648, 0]
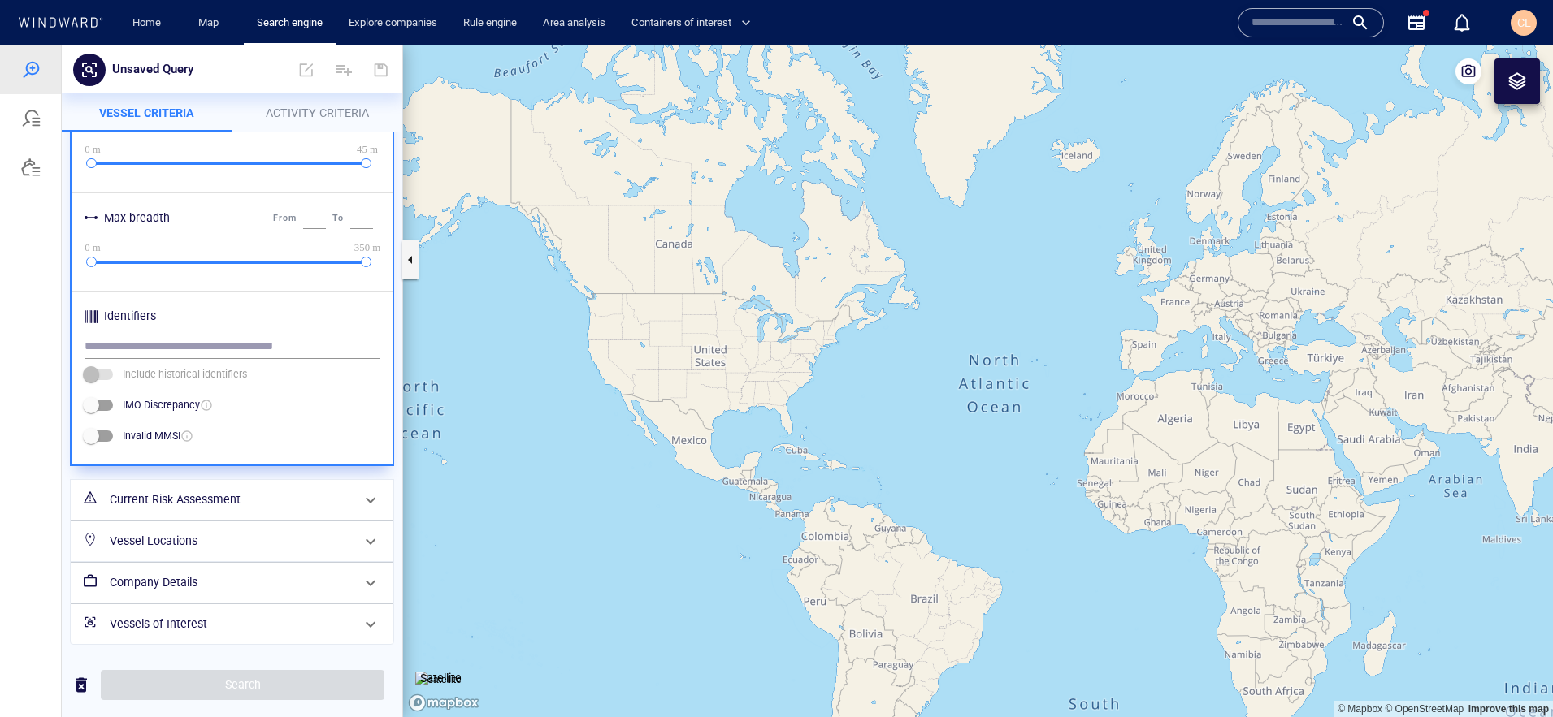
click at [148, 592] on h6 "Company Details" at bounding box center [230, 583] width 241 height 20
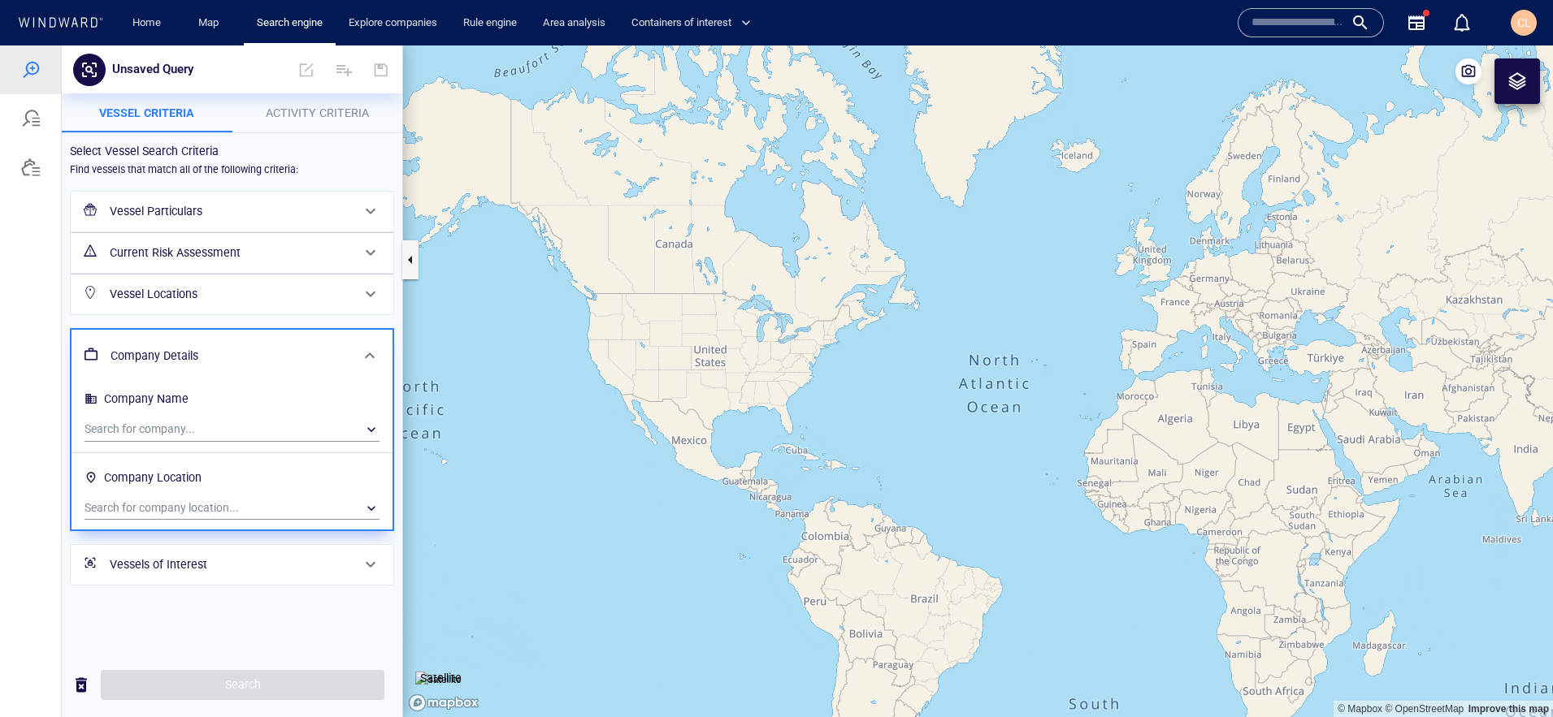
click at [162, 210] on h6 "Vessel Particulars" at bounding box center [230, 211] width 241 height 20
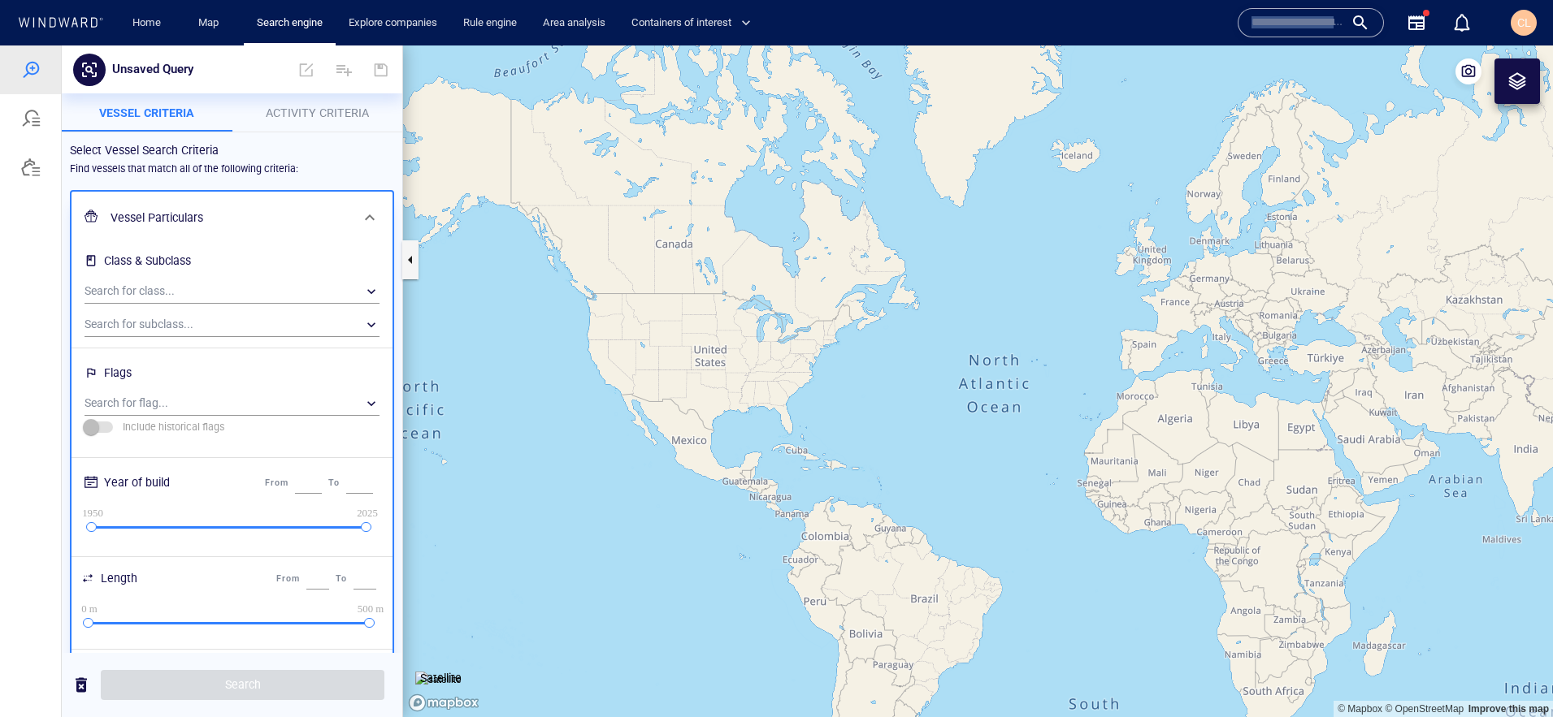
drag, startPoint x: 1370, startPoint y: 2, endPoint x: 1314, endPoint y: 19, distance: 57.8
click at [1352, 9] on div "Name N/A IMO MMSI Call sign N/A Class N/A No positional data 0" at bounding box center [1362, 23] width 263 height 58
click at [1311, 19] on input "text" at bounding box center [1297, 23] width 93 height 24
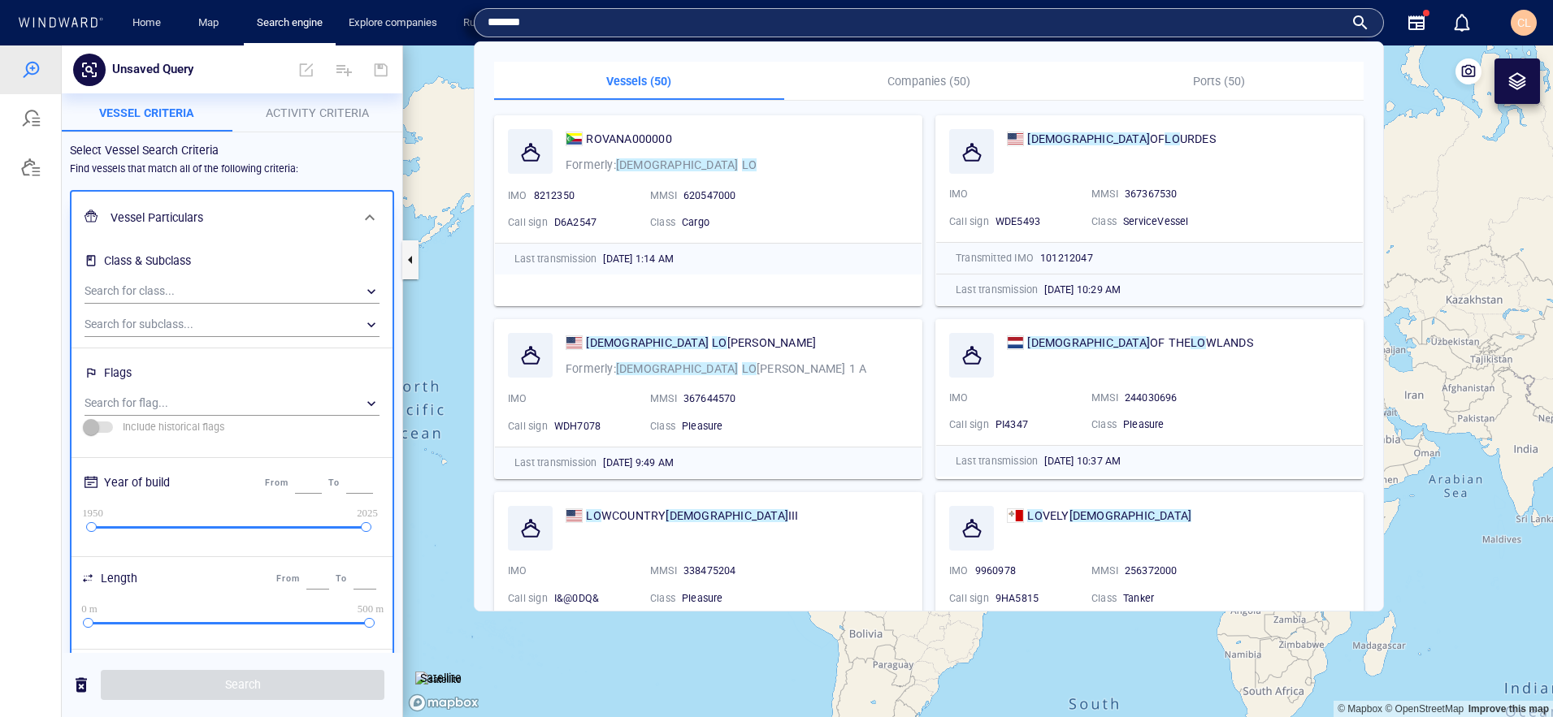
click at [651, 25] on input "*******" at bounding box center [915, 23] width 856 height 24
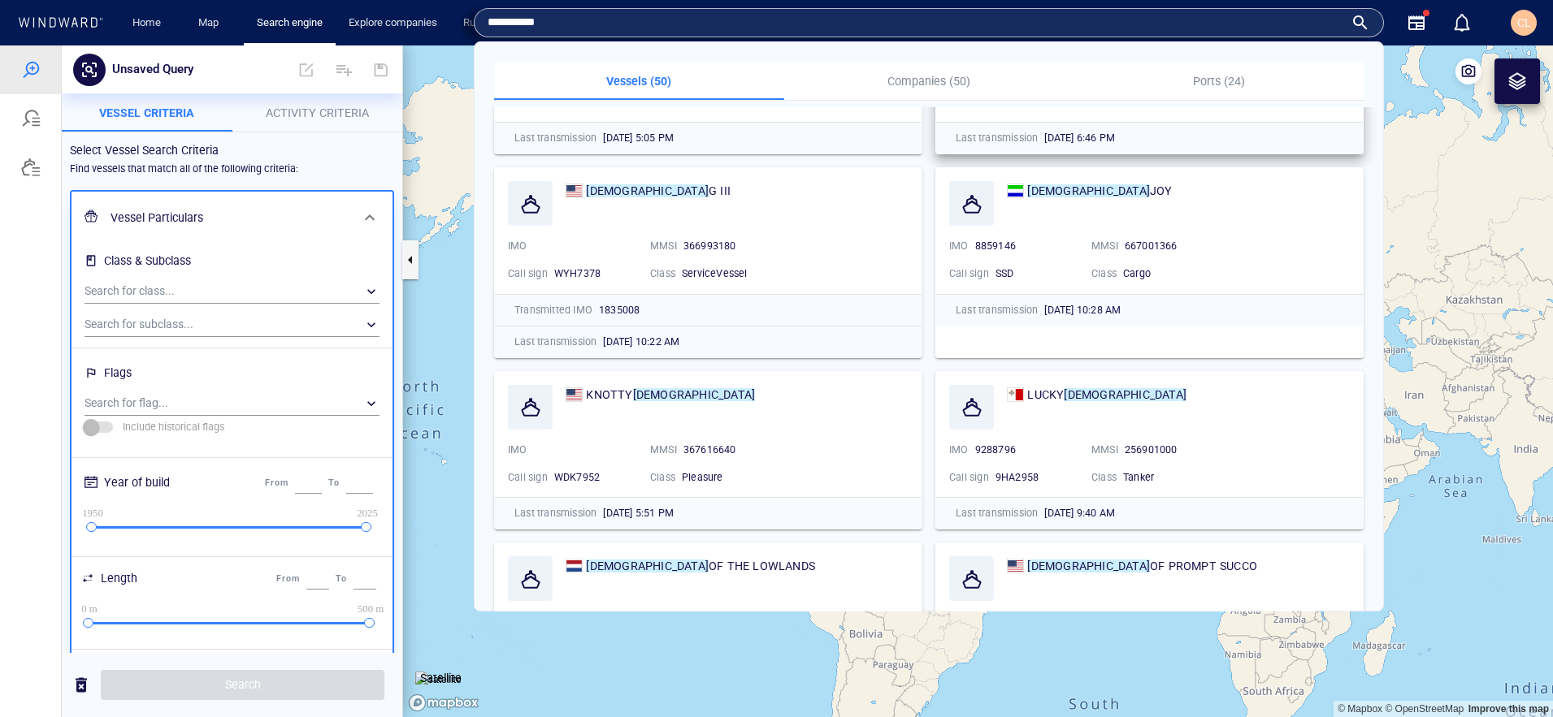
scroll to position [326, 0]
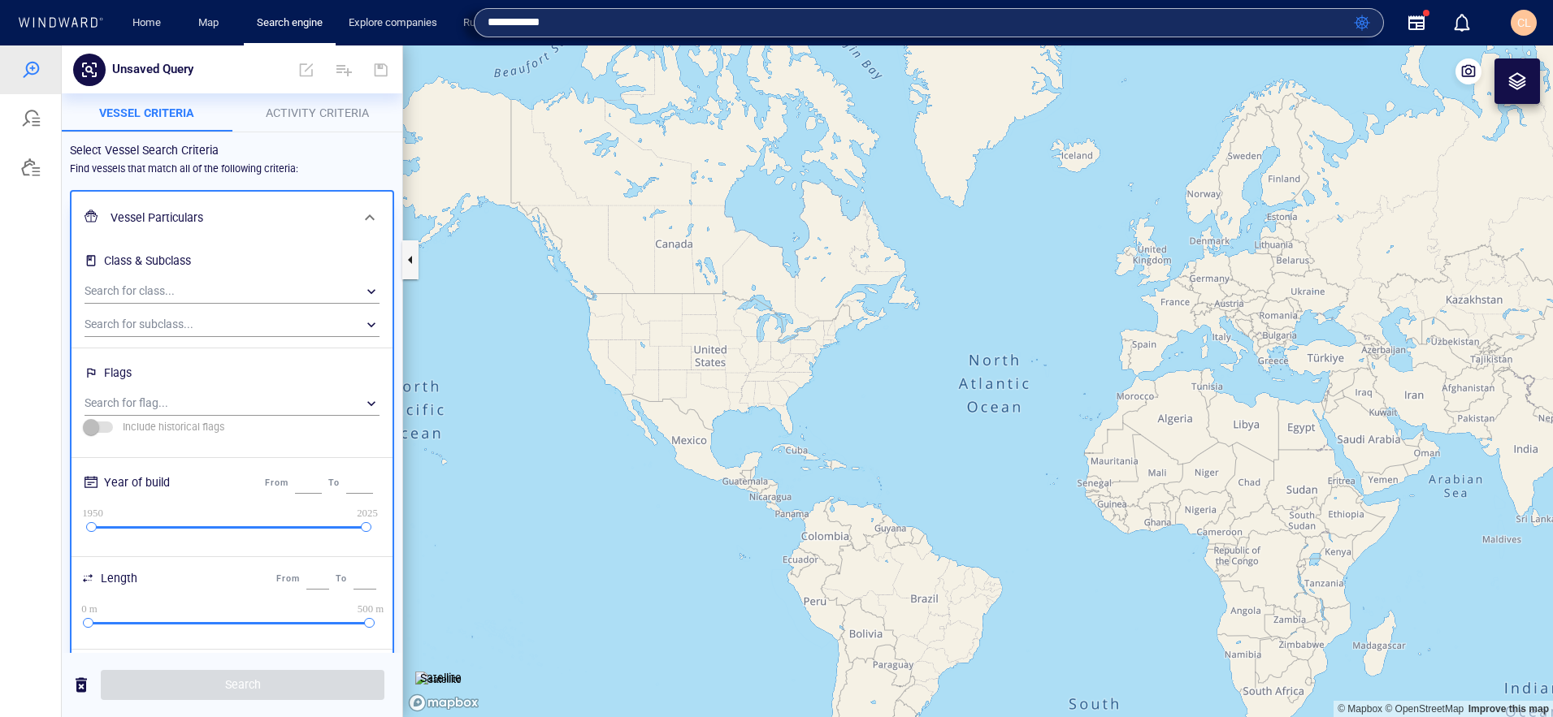
click at [486, 18] on div "**********" at bounding box center [929, 22] width 910 height 29
click at [487, 26] on input "**********" at bounding box center [917, 23] width 860 height 24
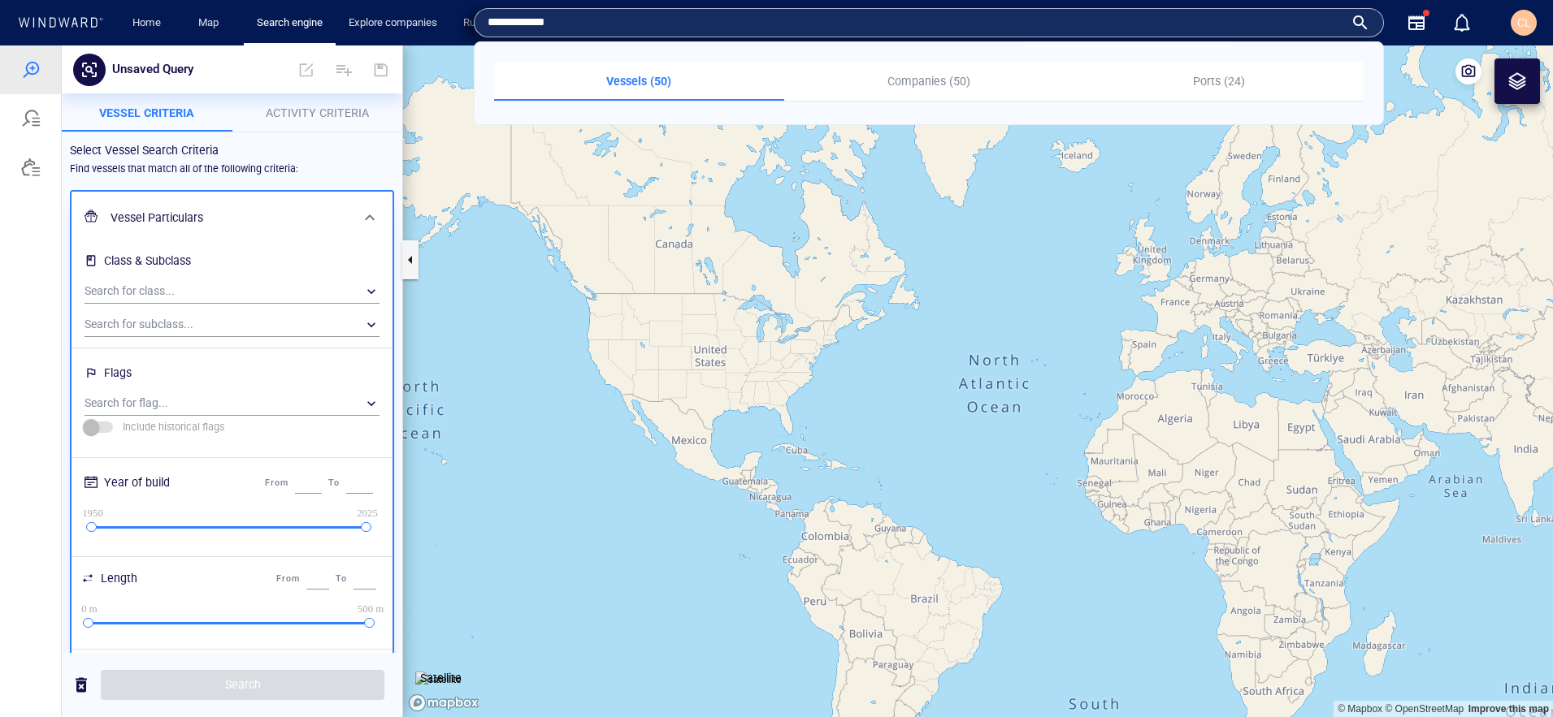
type input "**********"
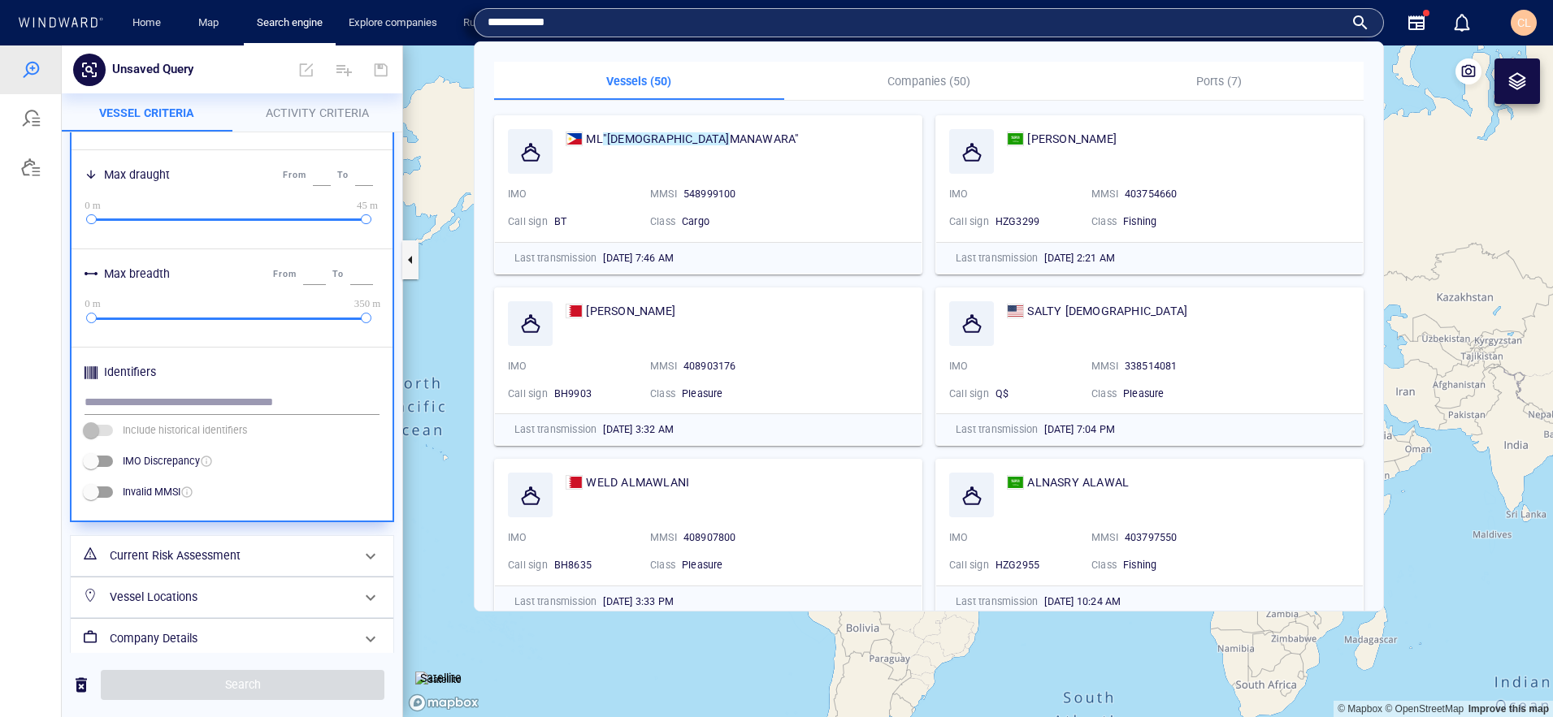
scroll to position [593, 0]
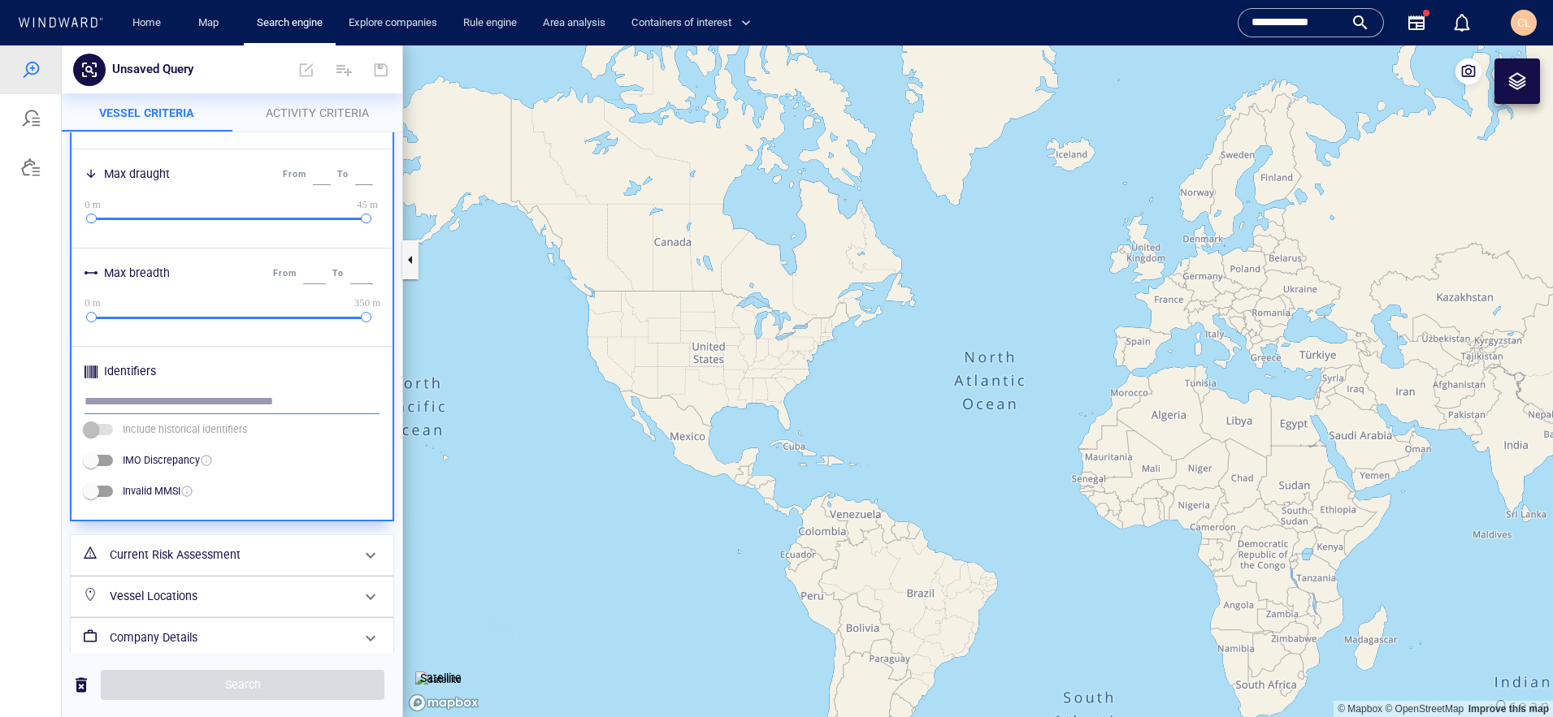
click at [110, 402] on input "text" at bounding box center [231, 402] width 295 height 24
type input "*"
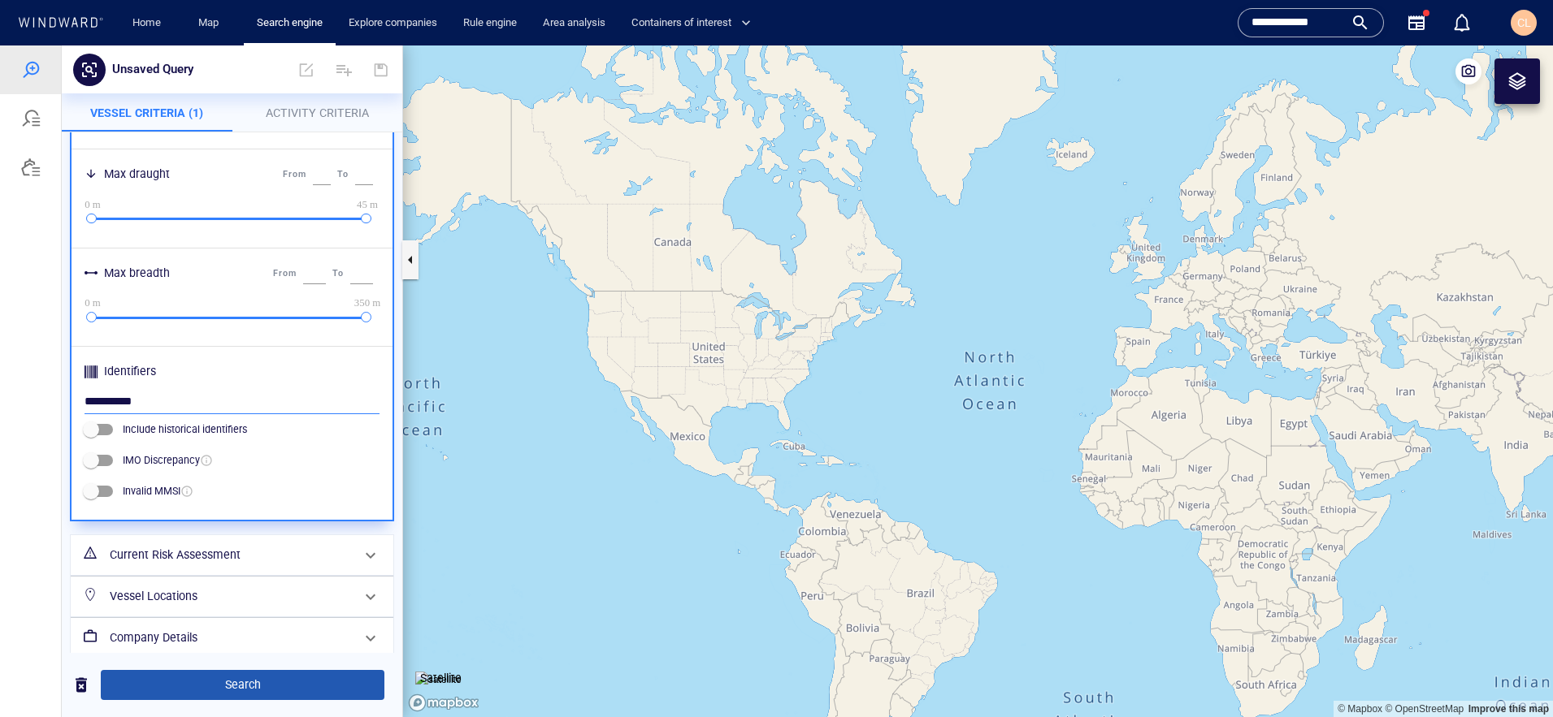
click at [201, 682] on span "Search" at bounding box center [243, 685] width 258 height 20
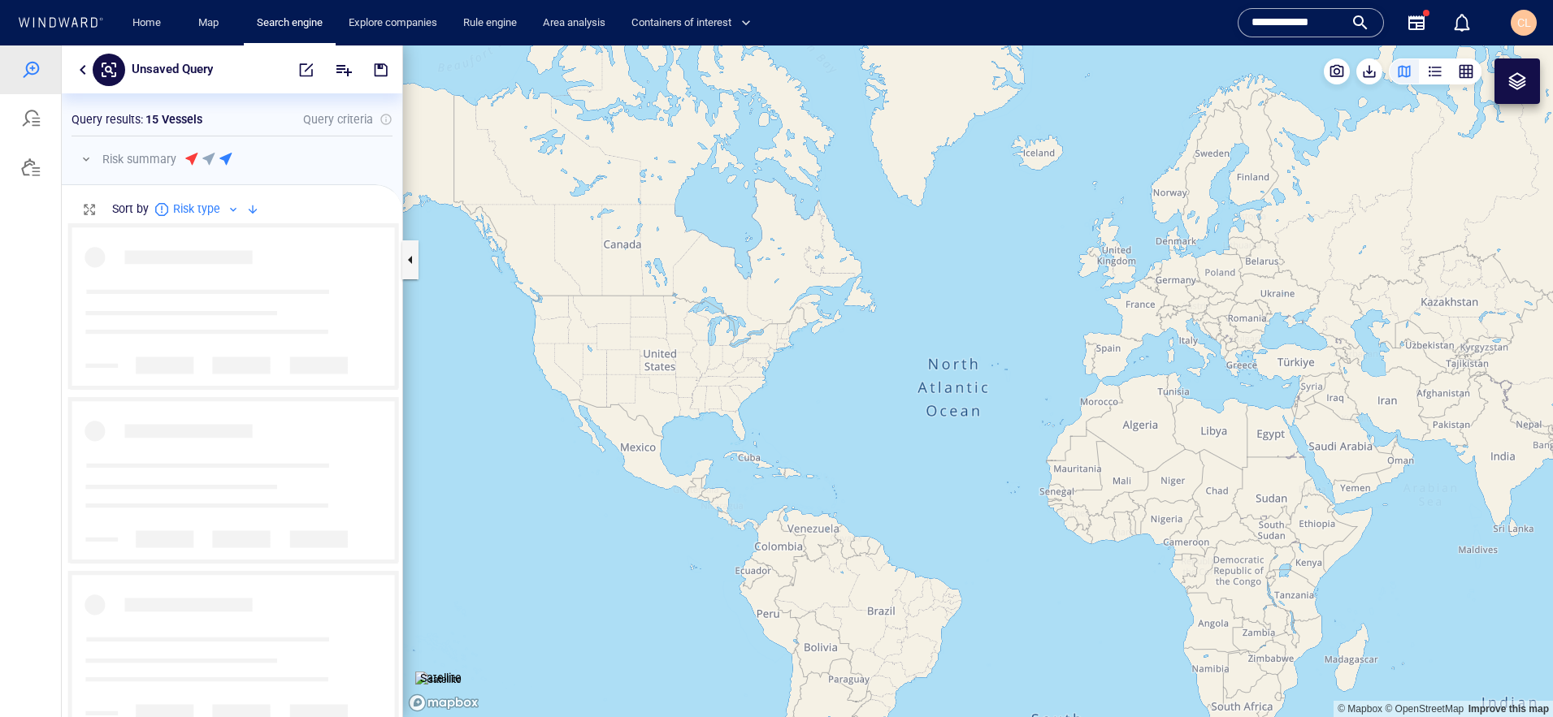
scroll to position [495, 340]
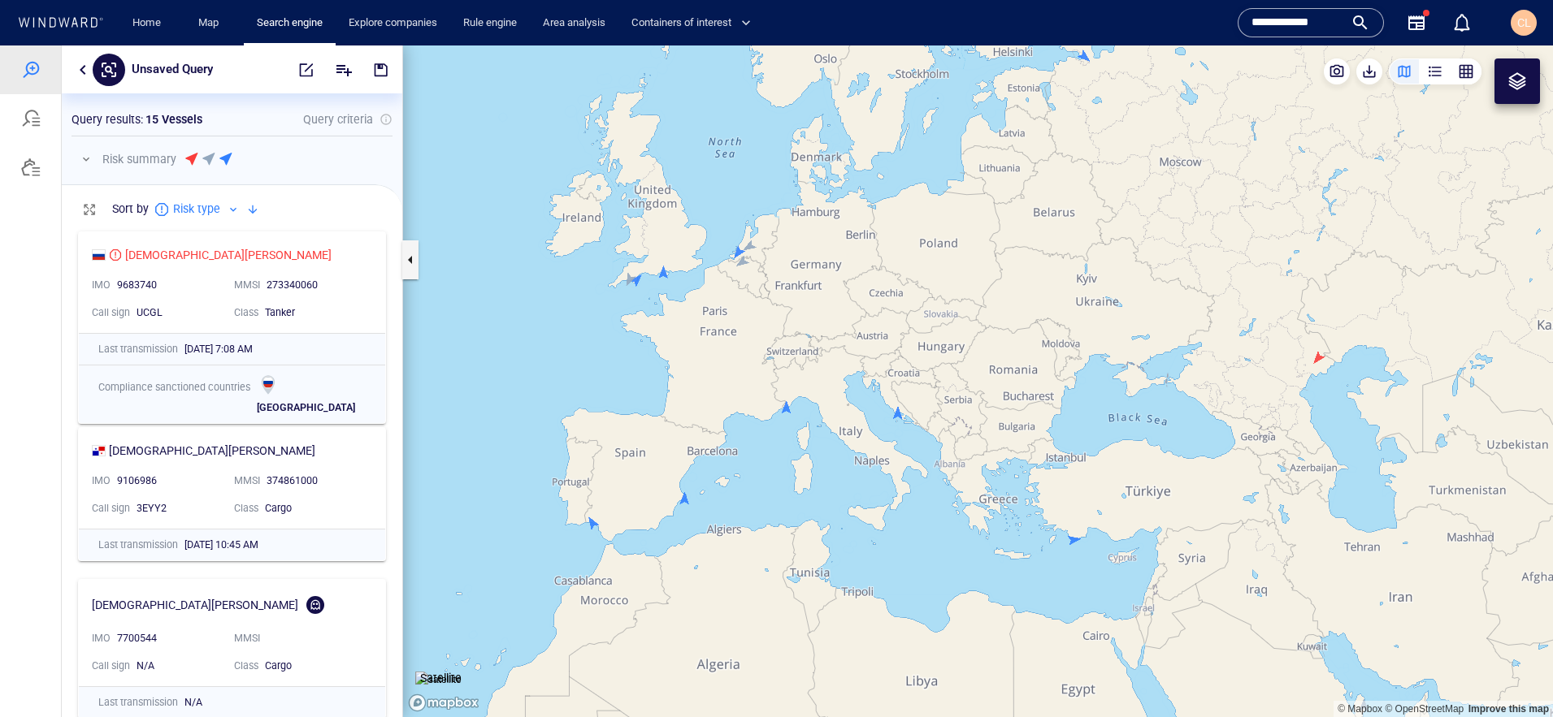
click at [83, 66] on button "button" at bounding box center [82, 69] width 19 height 19
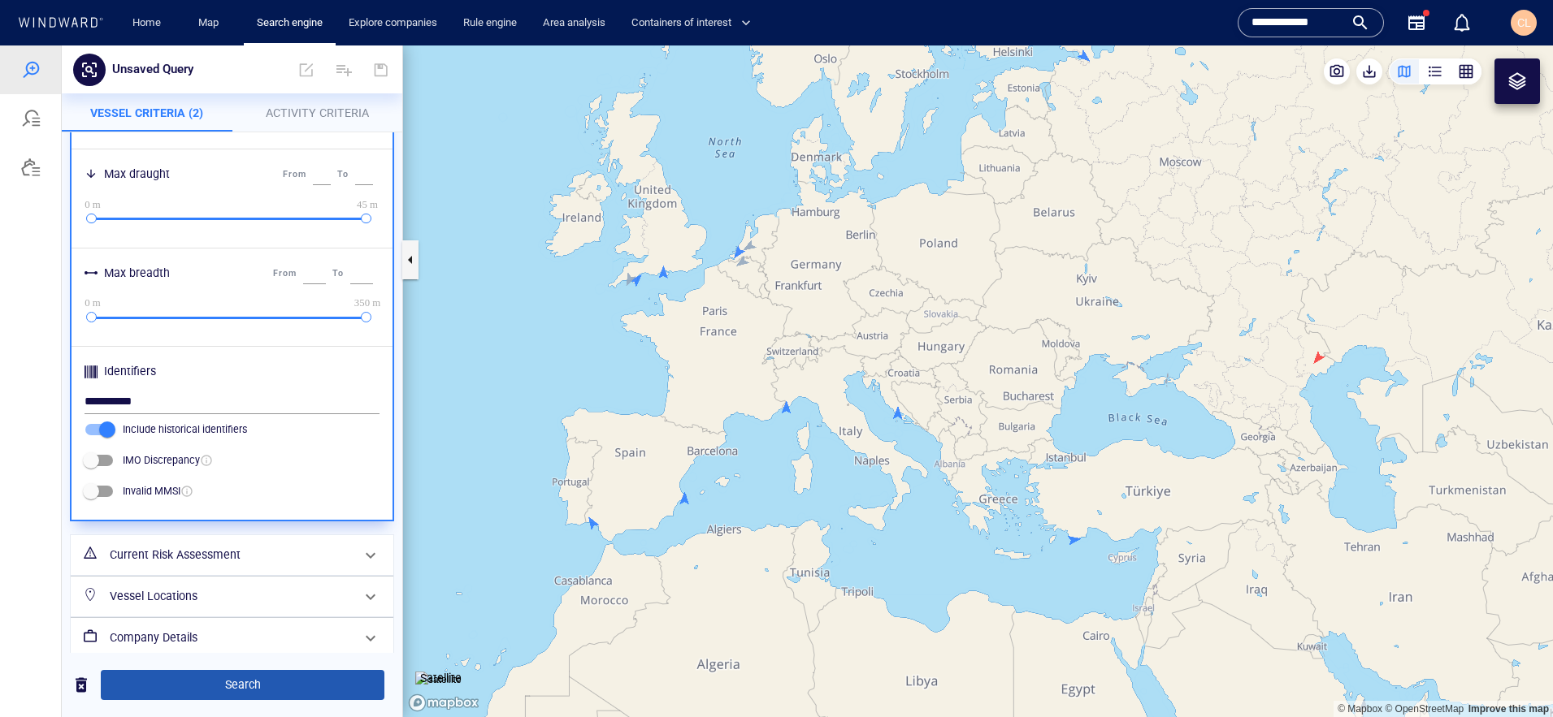
drag, startPoint x: 251, startPoint y: 705, endPoint x: 245, endPoint y: 697, distance: 10.4
click at [251, 704] on div "Search" at bounding box center [232, 685] width 340 height 64
click at [245, 693] on span "Search" at bounding box center [243, 685] width 258 height 20
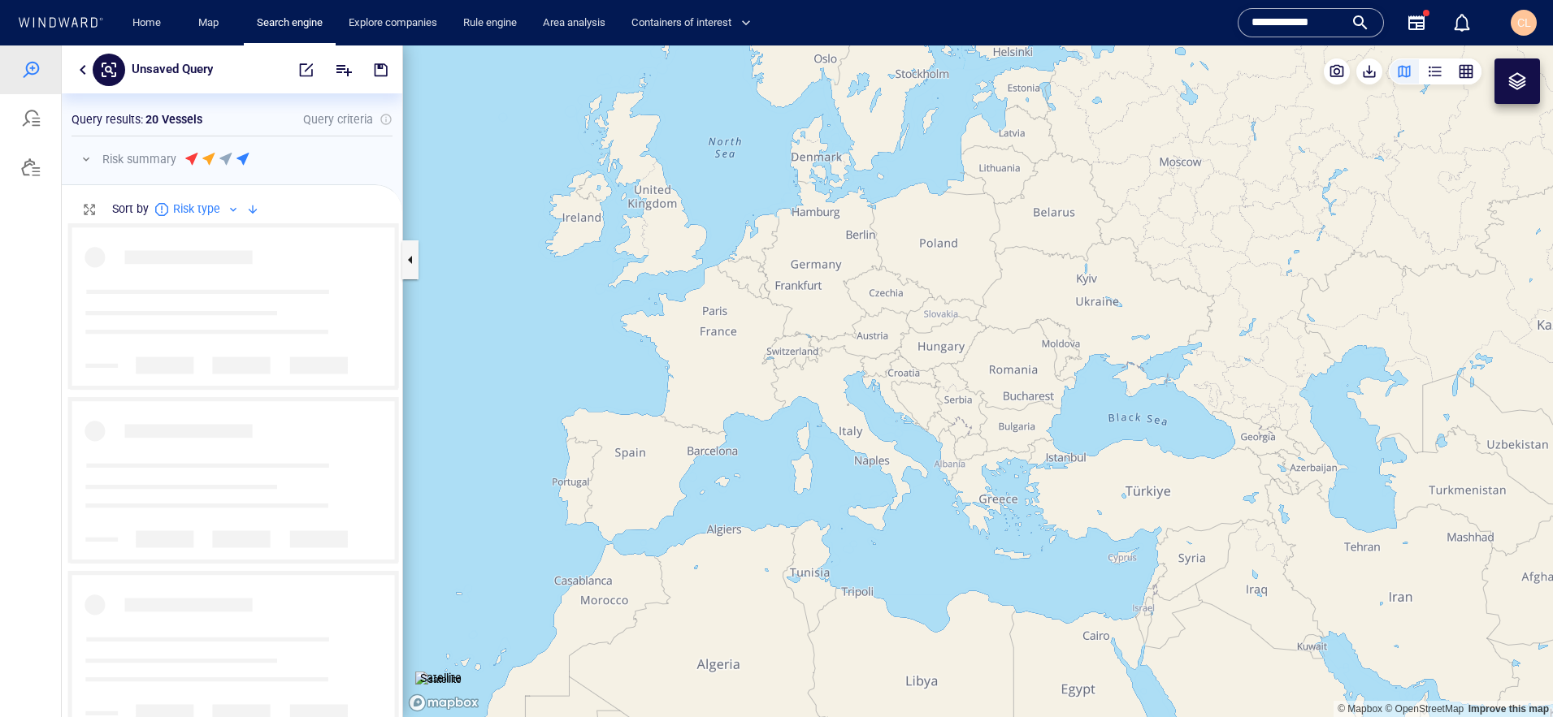
scroll to position [495, 340]
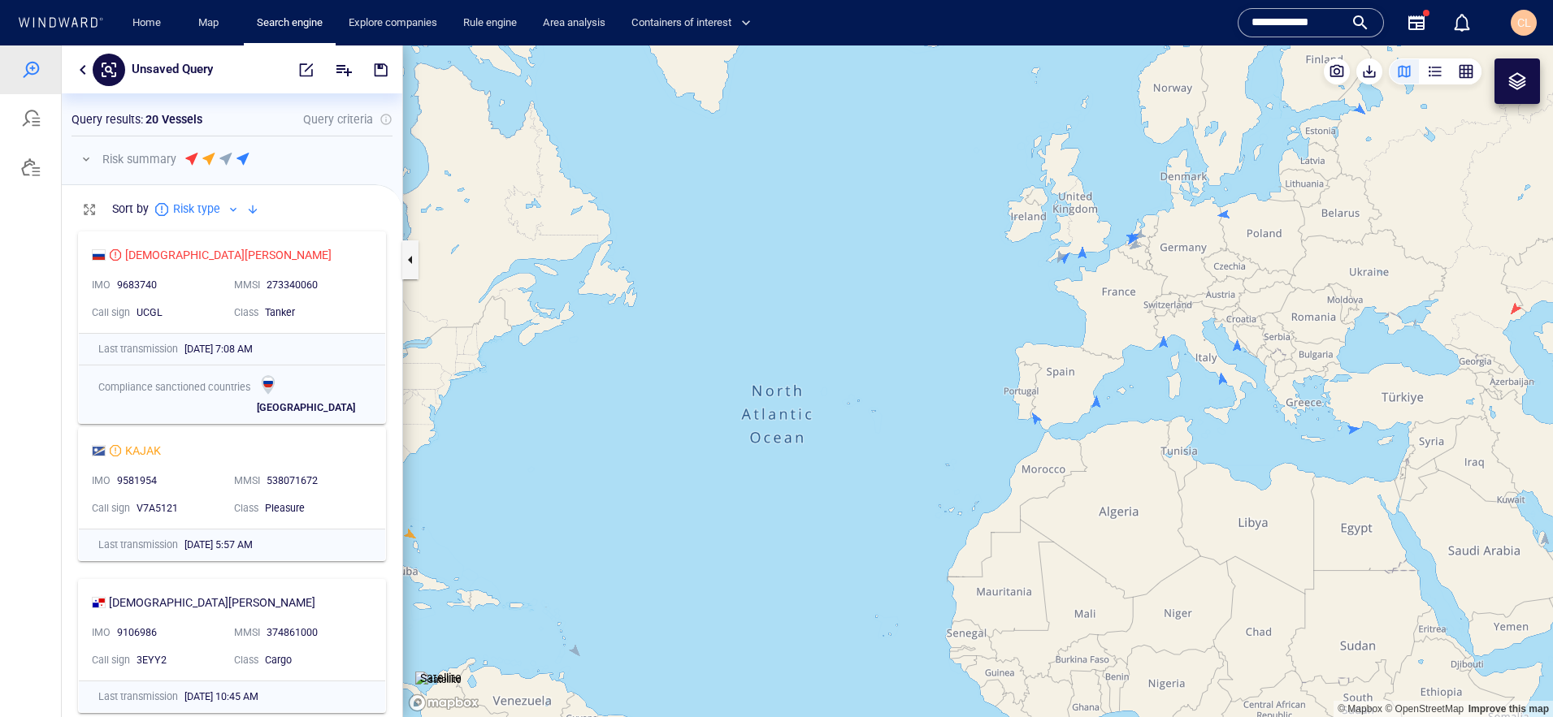
click at [78, 67] on button "button" at bounding box center [82, 69] width 19 height 19
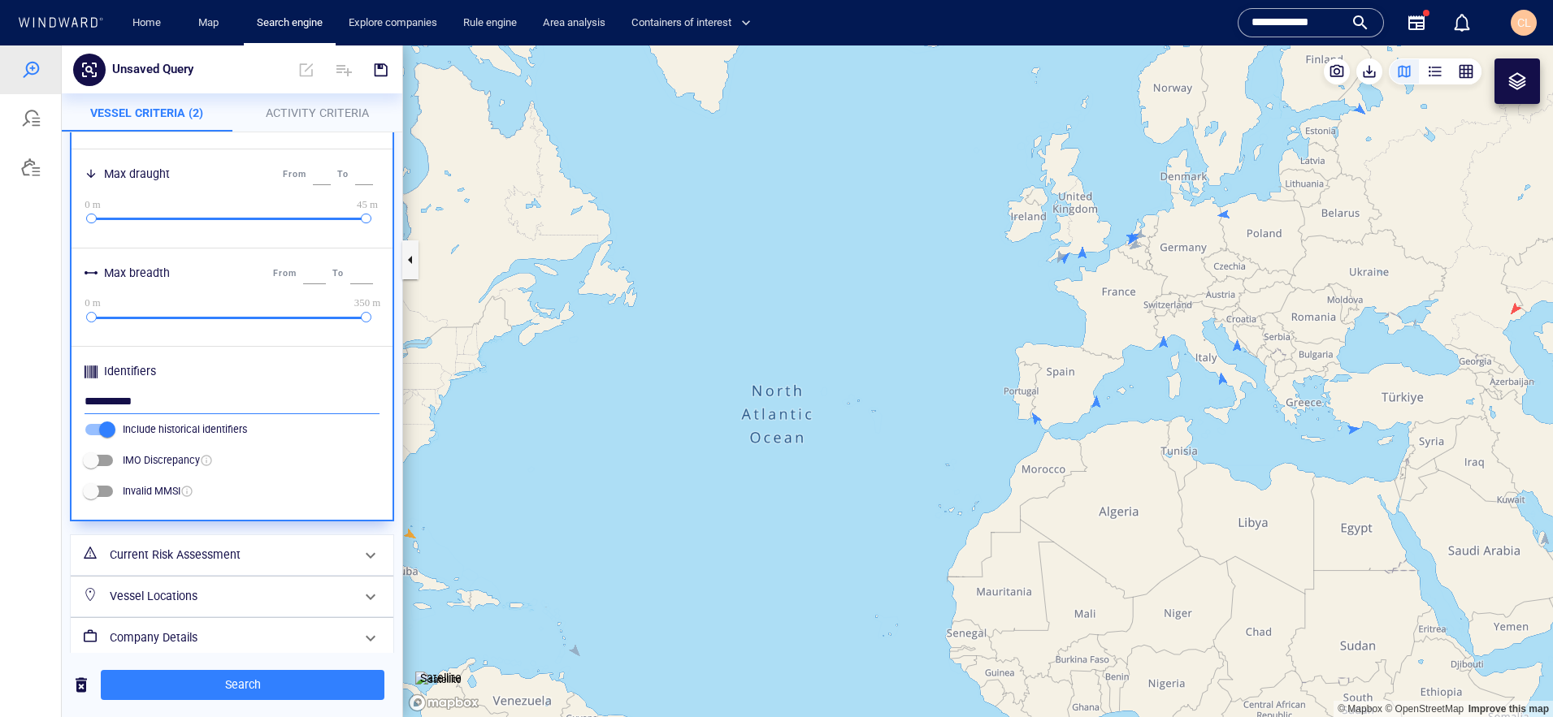
click at [139, 397] on input "**********" at bounding box center [231, 402] width 295 height 24
click at [113, 405] on input "**********" at bounding box center [231, 402] width 295 height 24
click at [117, 405] on input "**********" at bounding box center [231, 402] width 295 height 24
type input "**********"
click at [150, 686] on span "Search" at bounding box center [243, 685] width 258 height 20
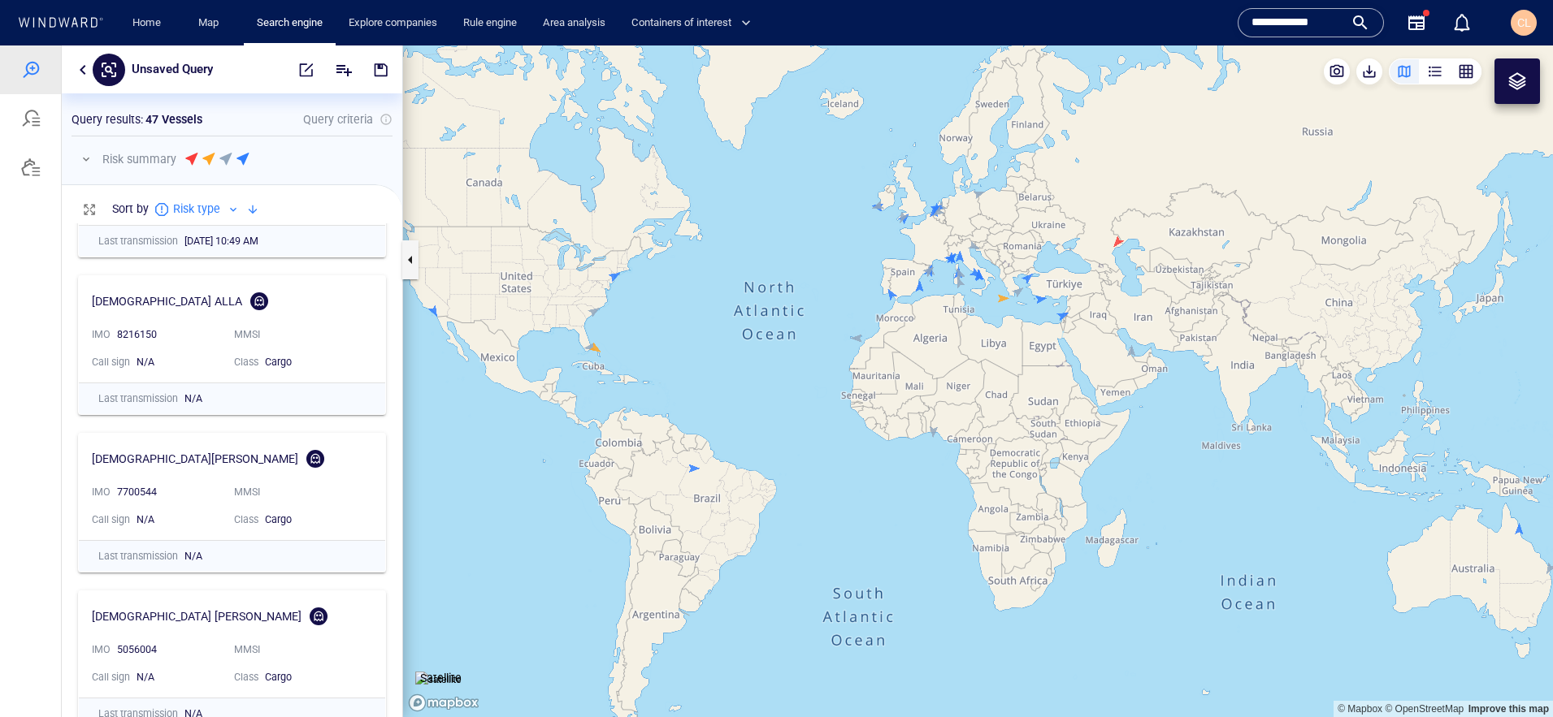
scroll to position [495, 340]
click at [202, 28] on link "Map" at bounding box center [211, 23] width 39 height 28
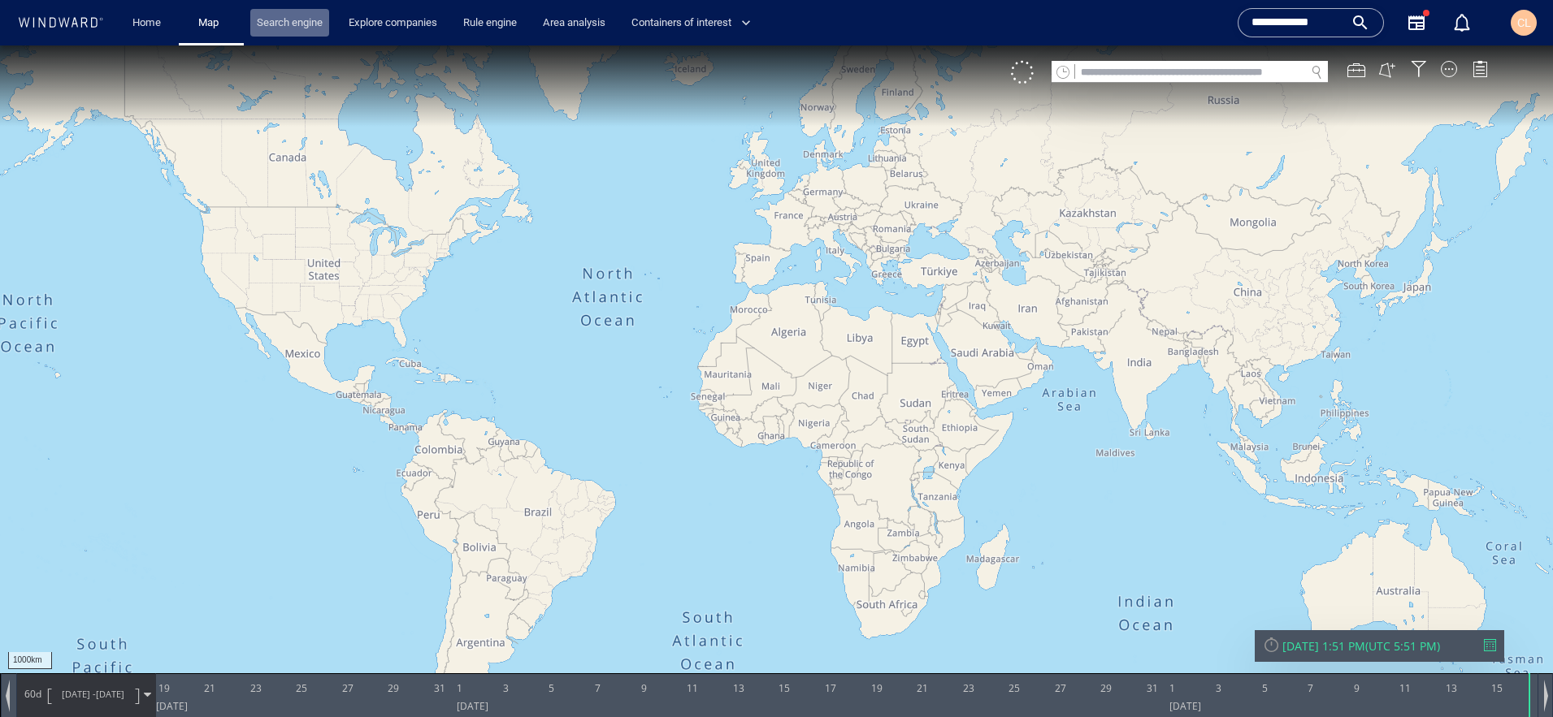
click at [275, 29] on link "Search engine" at bounding box center [289, 23] width 79 height 28
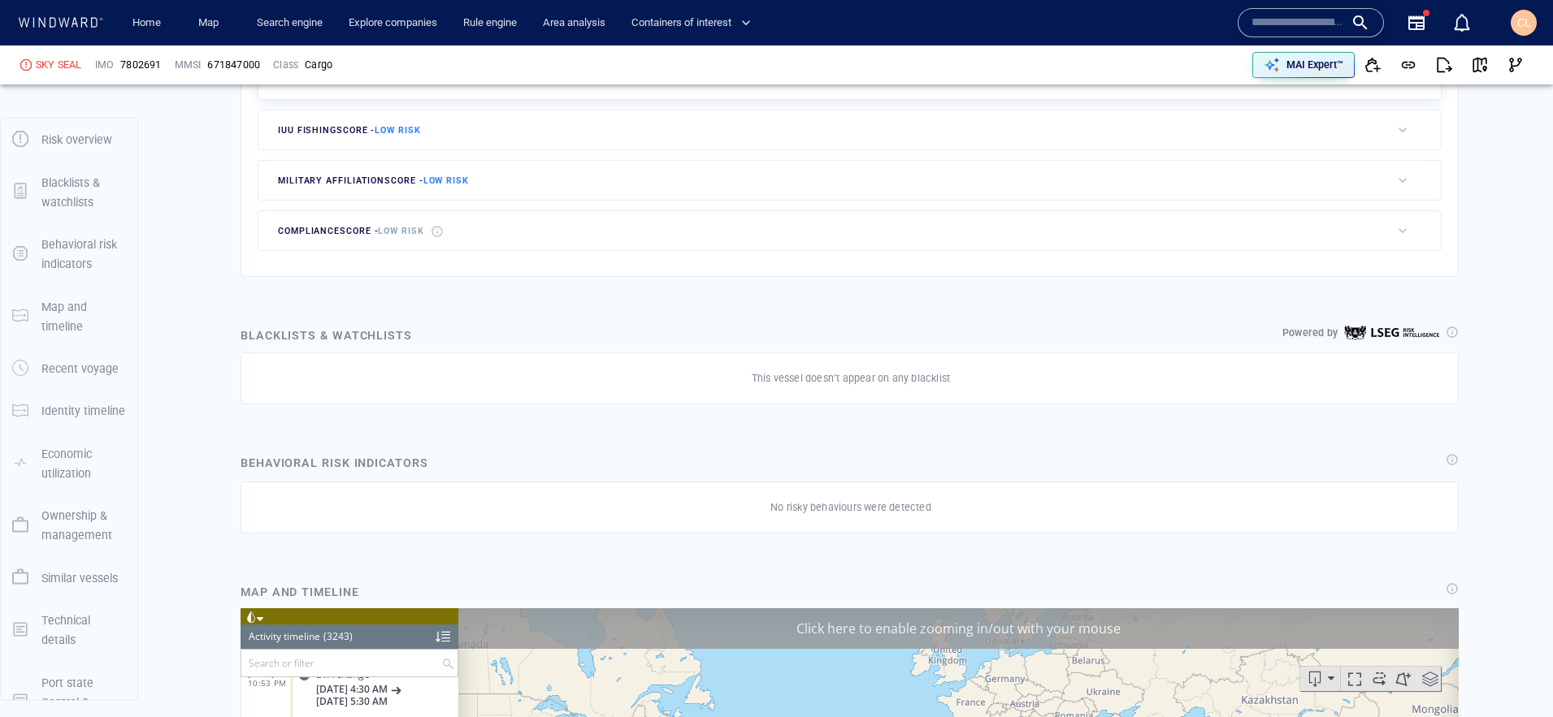
scroll to position [85, 0]
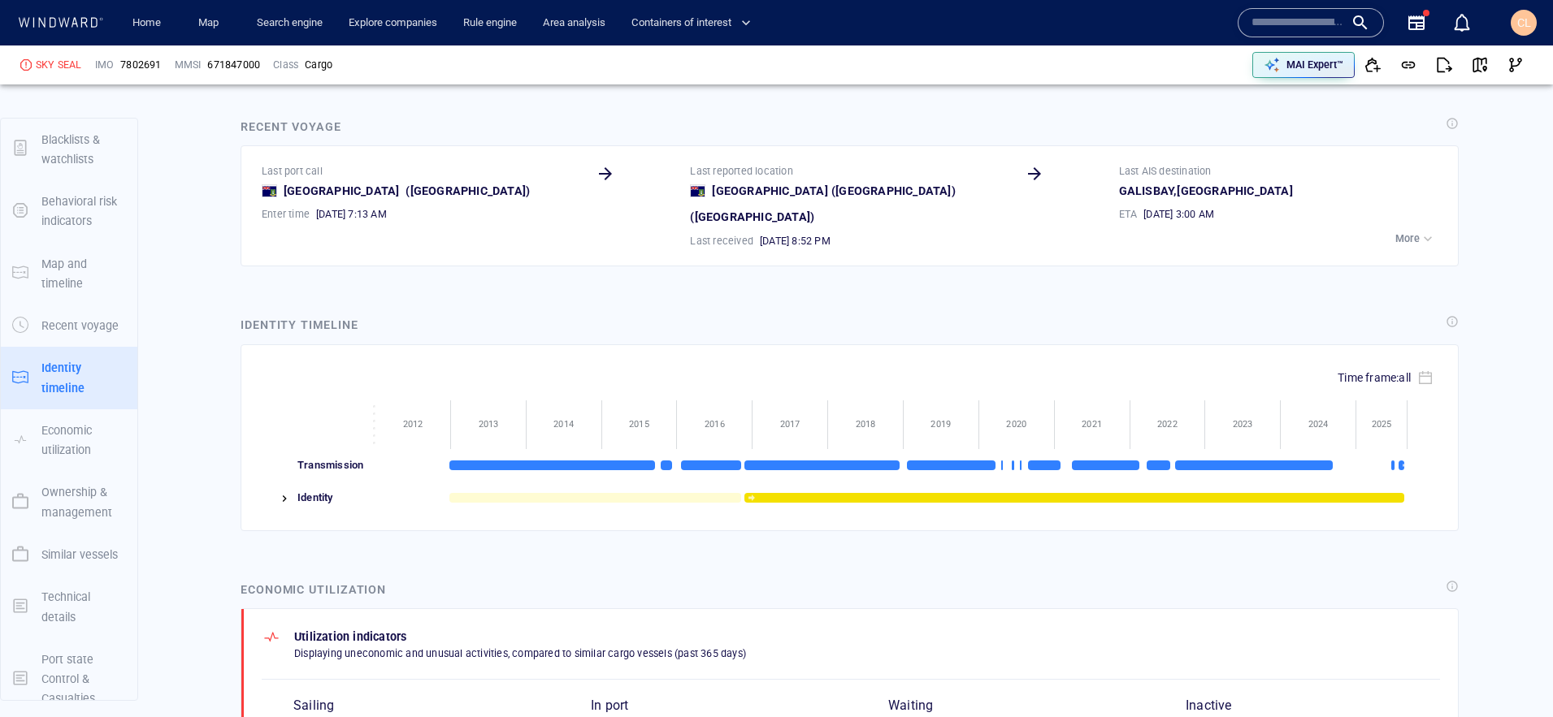
scroll to position [1845, 0]
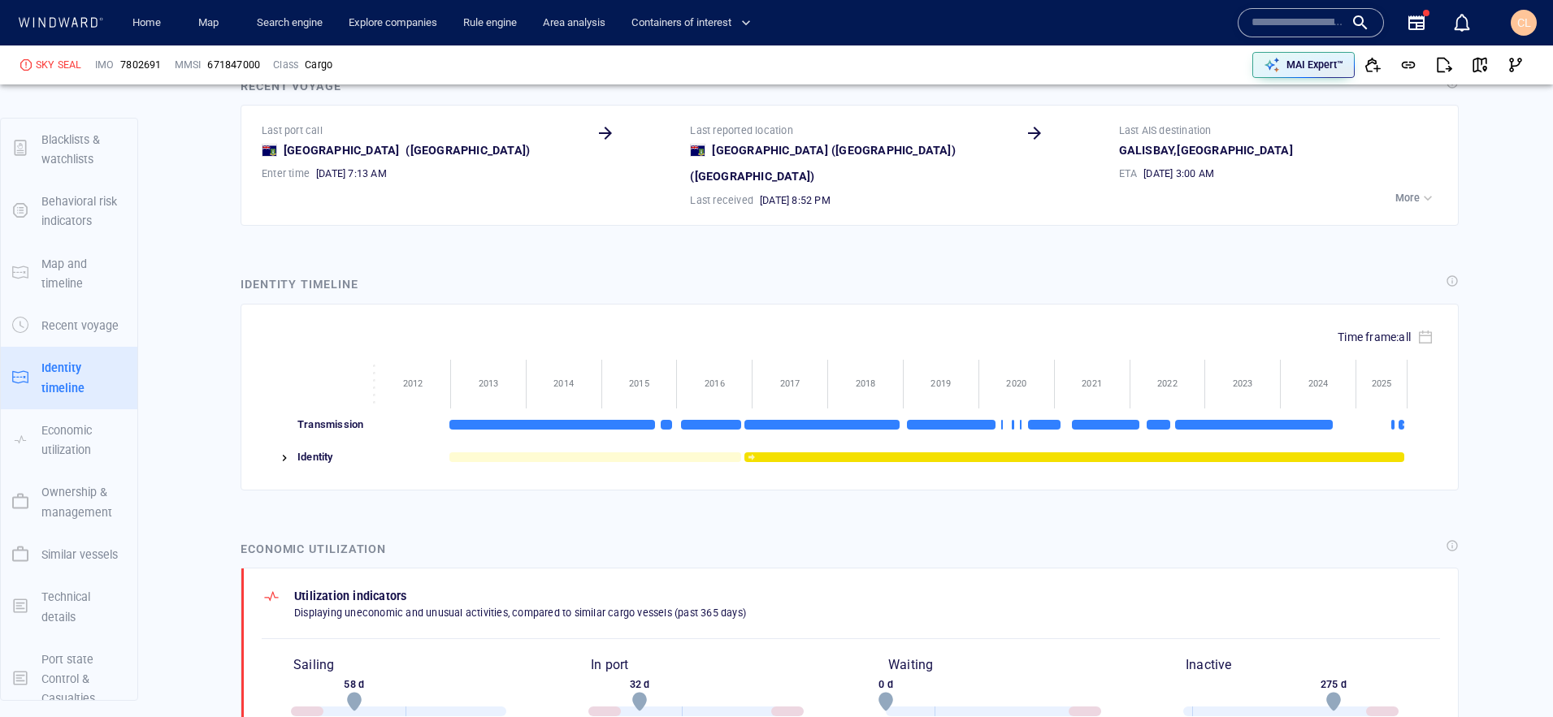
click at [281, 465] on div at bounding box center [277, 457] width 31 height 32
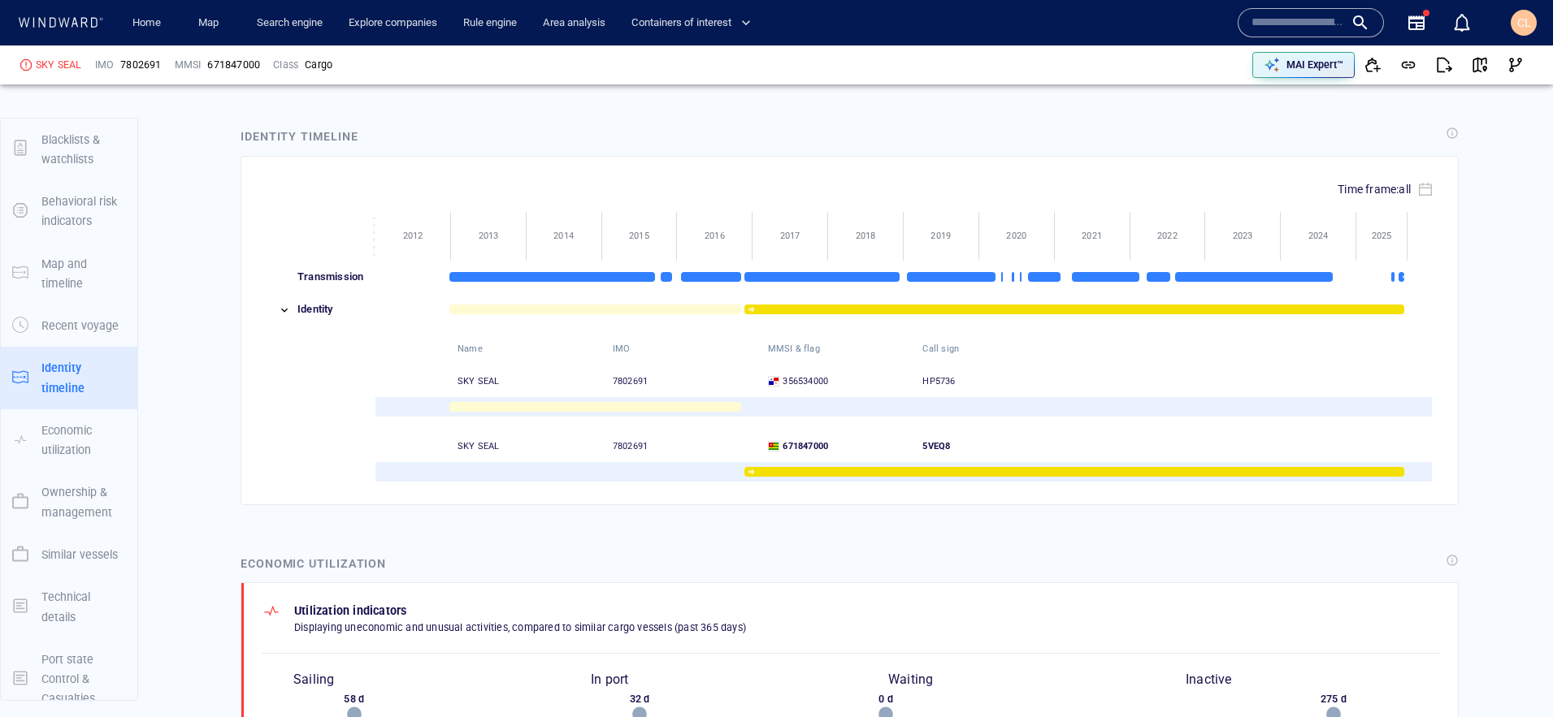
scroll to position [85, 0]
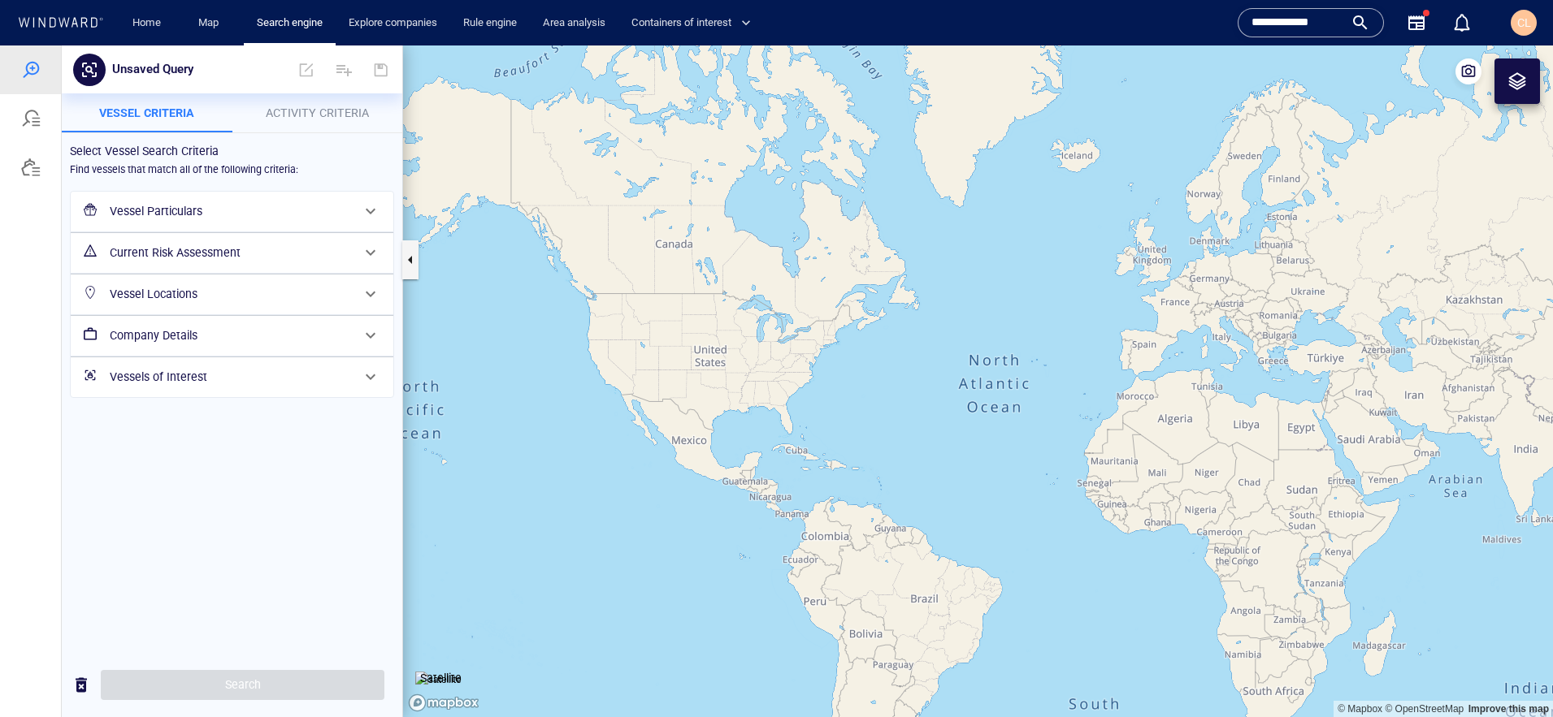
click at [184, 219] on h6 "Vessel Particulars" at bounding box center [230, 211] width 241 height 20
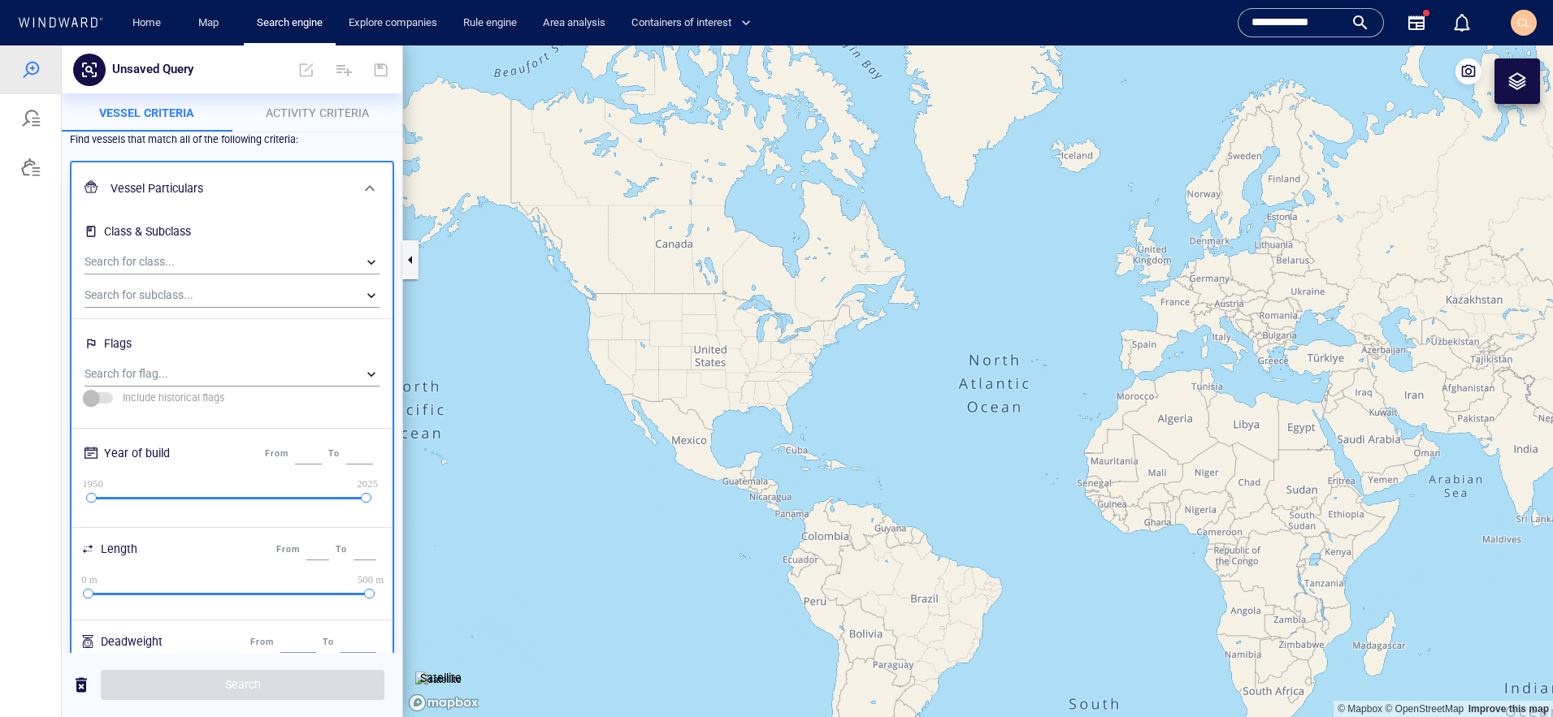
scroll to position [40, 0]
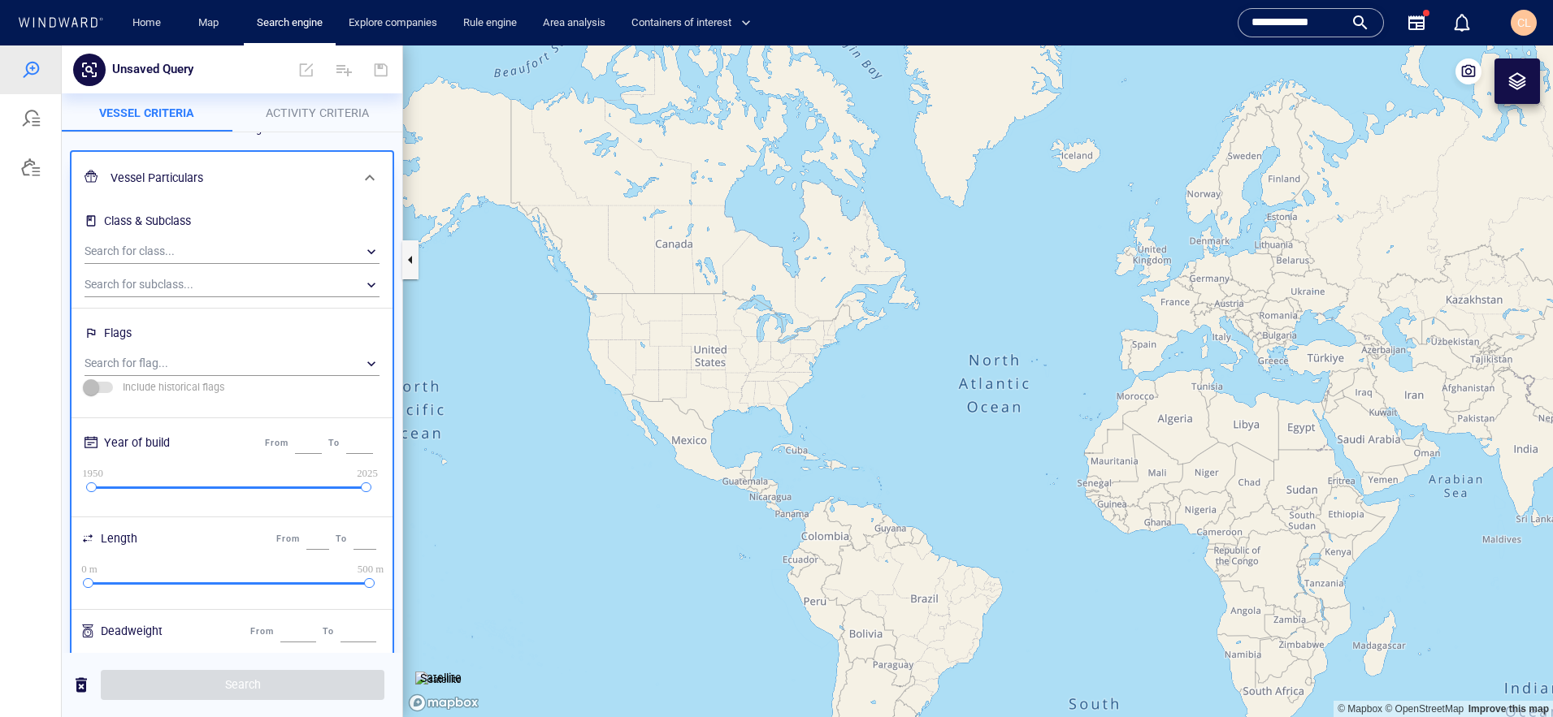
click at [174, 184] on h6 "Vessel Particulars" at bounding box center [230, 178] width 240 height 20
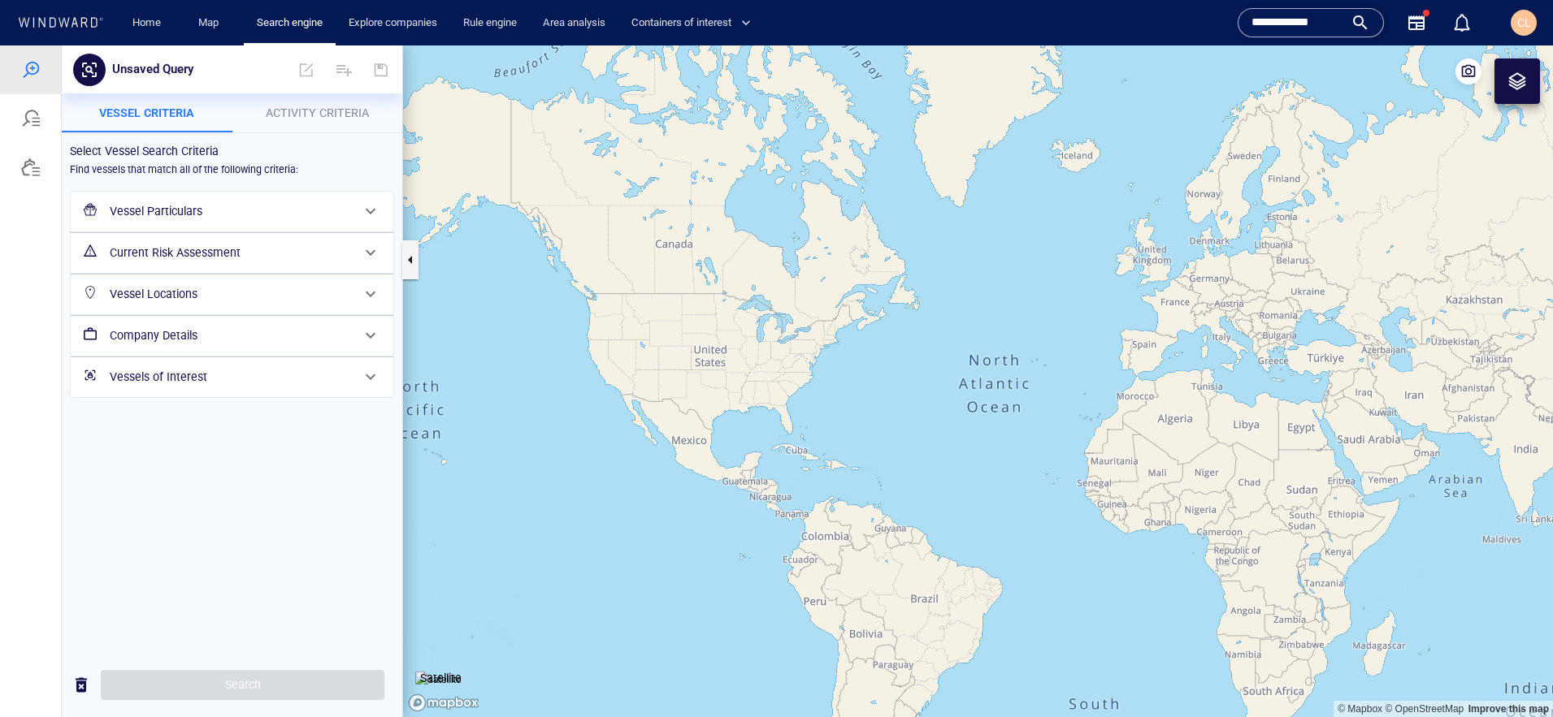
scroll to position [0, 0]
click at [164, 265] on div "Current Risk Assessment" at bounding box center [230, 252] width 254 height 33
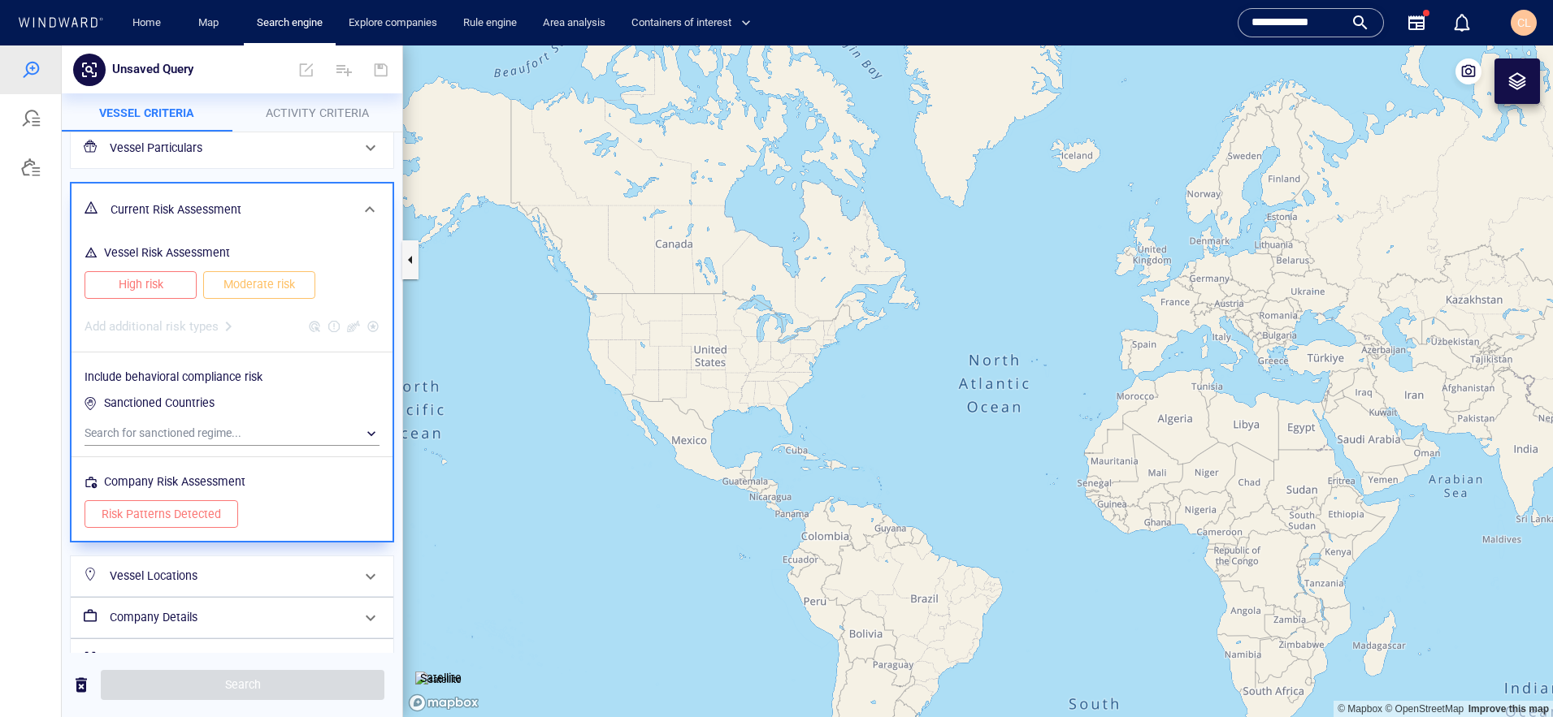
scroll to position [97, 0]
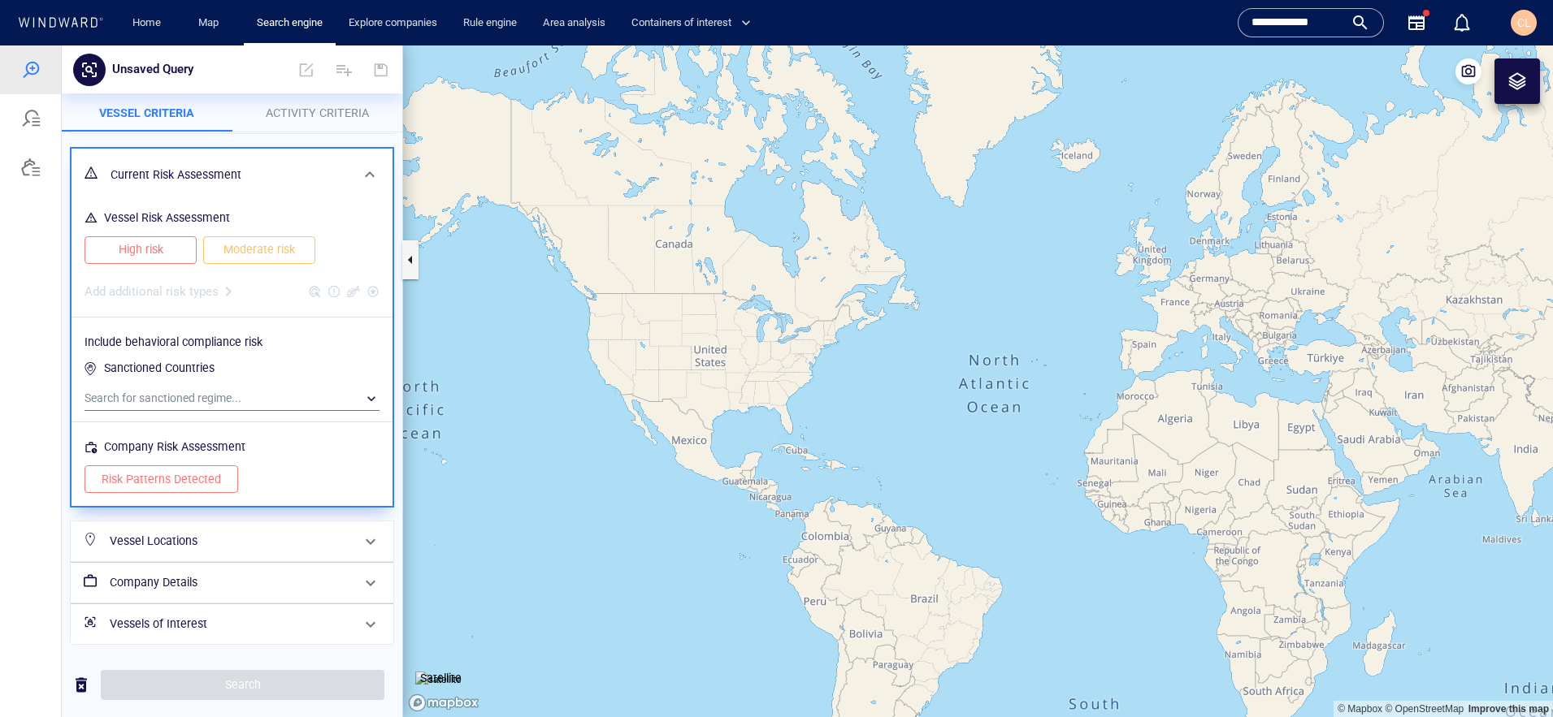
click at [184, 404] on div "​" at bounding box center [231, 399] width 295 height 24
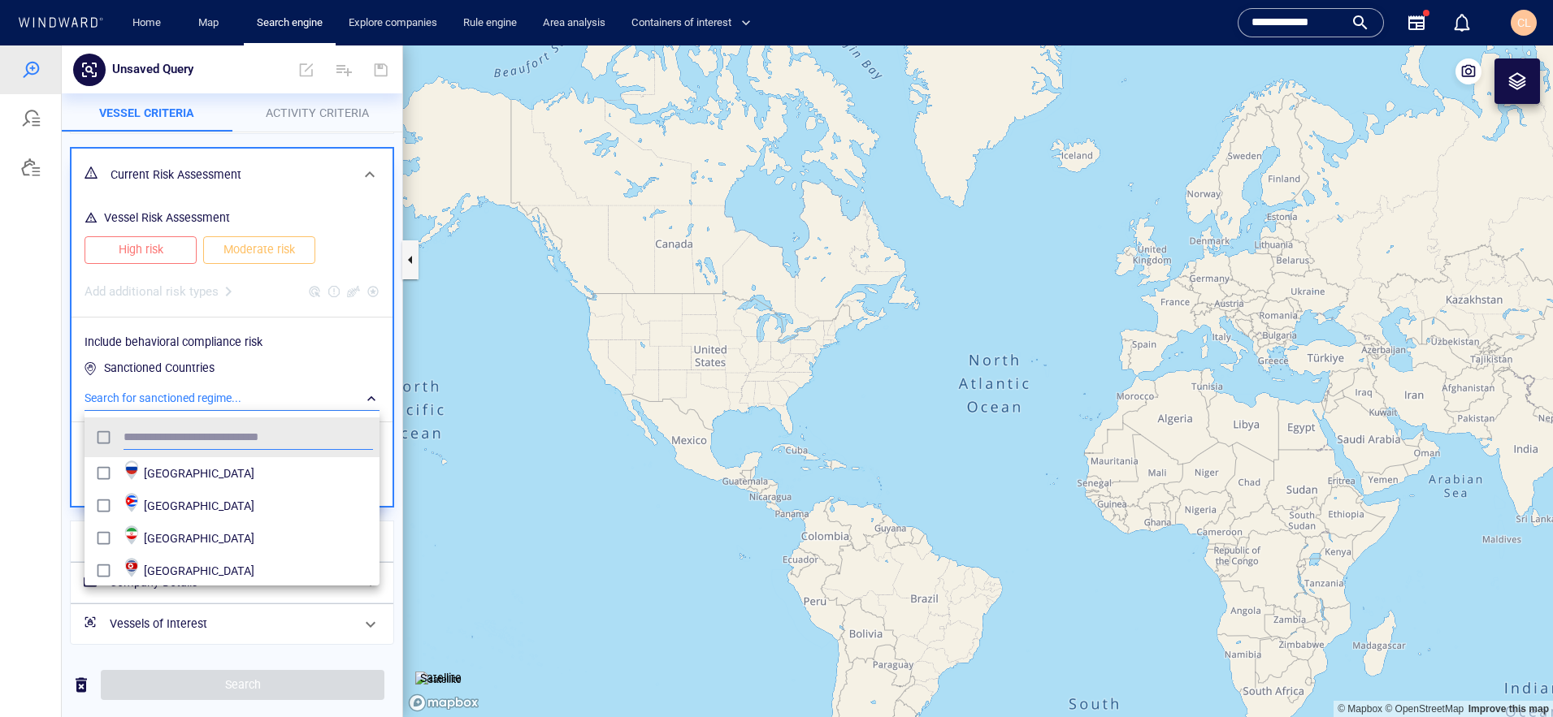
scroll to position [162, 295]
click at [56, 390] on div at bounding box center [776, 381] width 1553 height 672
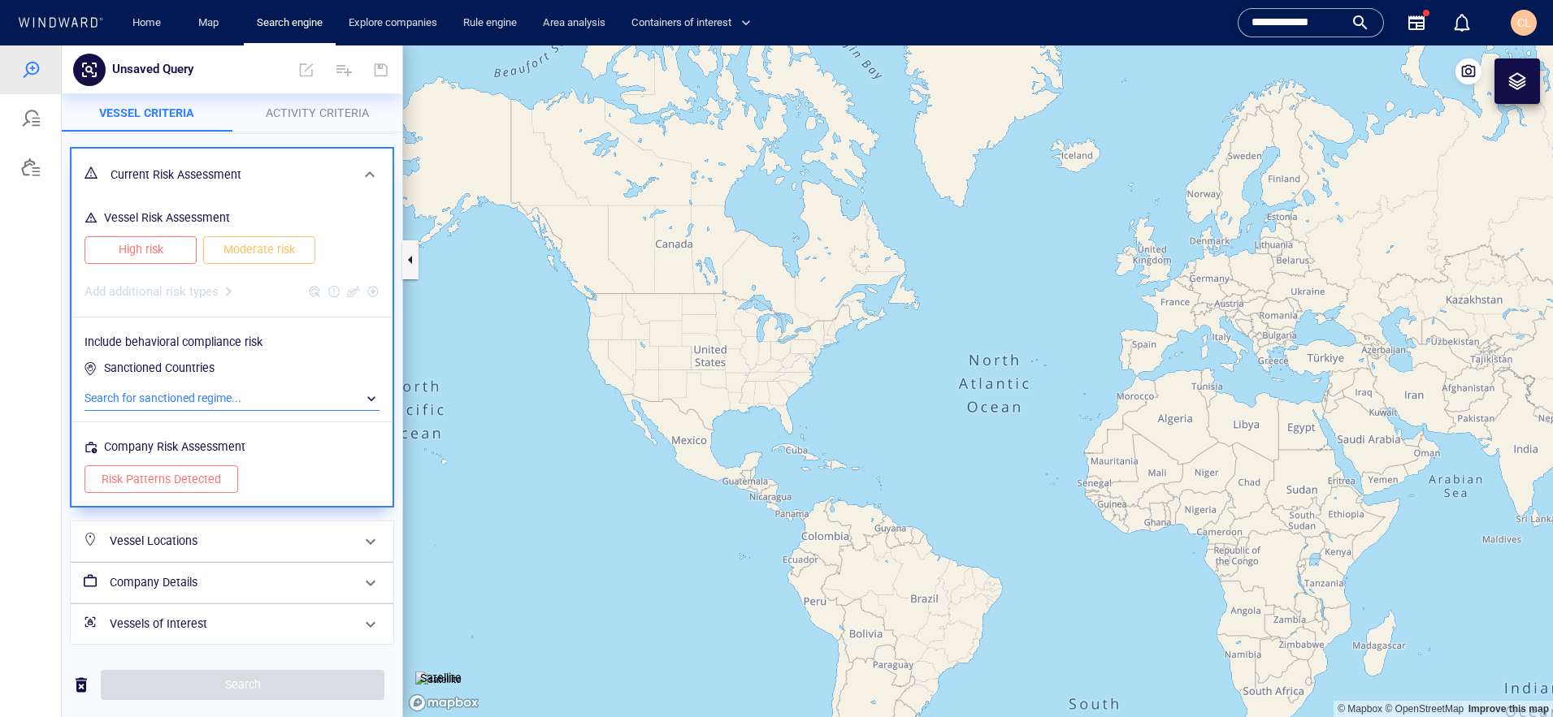
scroll to position [97, 0]
